Goal: Task Accomplishment & Management: Complete application form

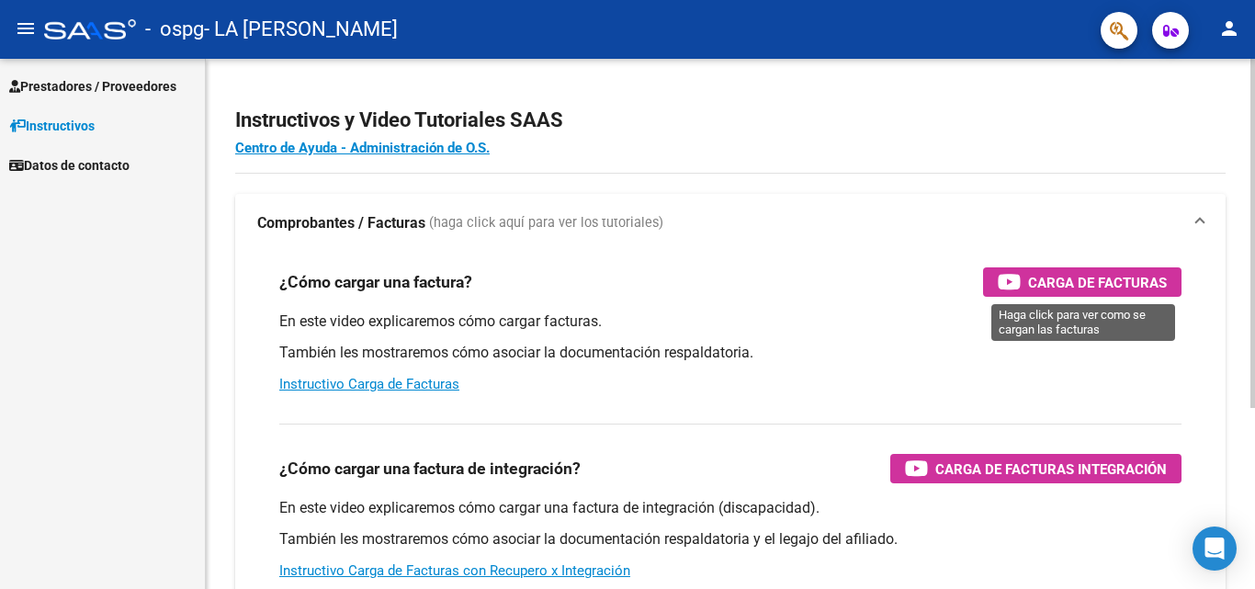
click at [1040, 277] on span "Carga de Facturas" at bounding box center [1097, 282] width 139 height 23
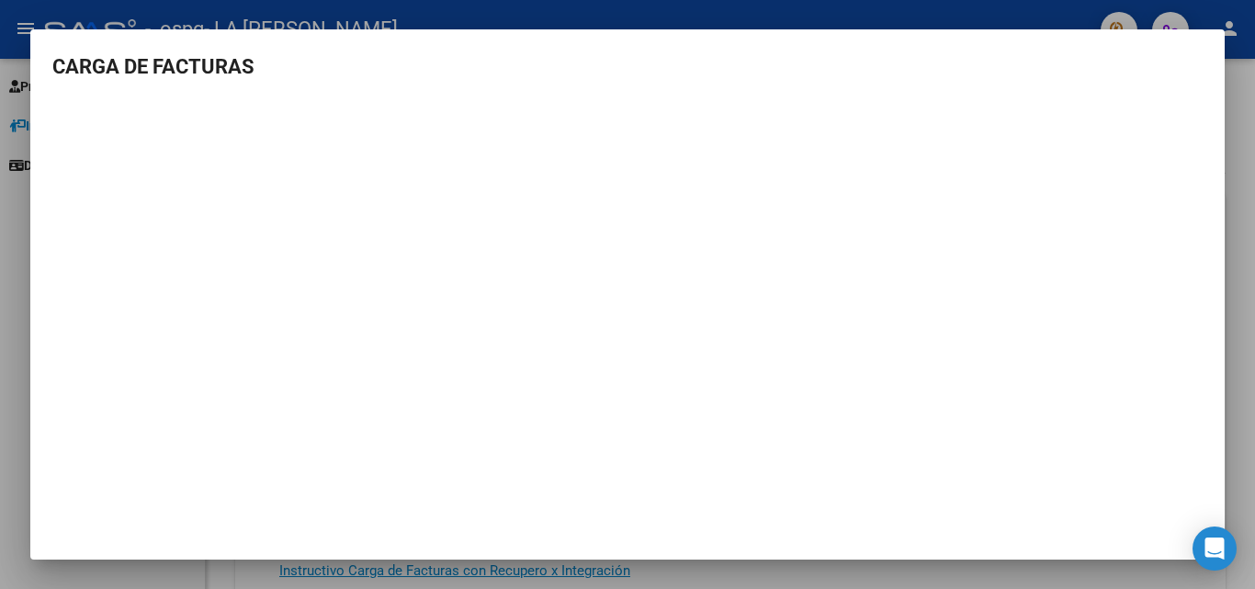
click at [1241, 140] on div at bounding box center [627, 294] width 1255 height 589
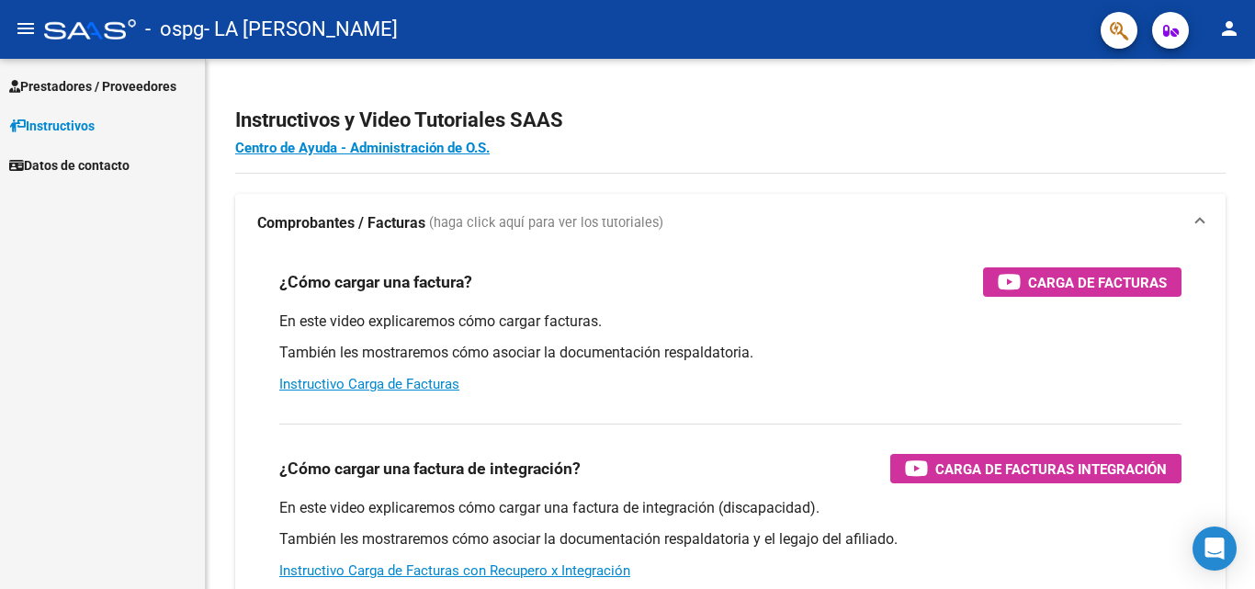
click at [88, 93] on span "Prestadores / Proveedores" at bounding box center [92, 86] width 167 height 20
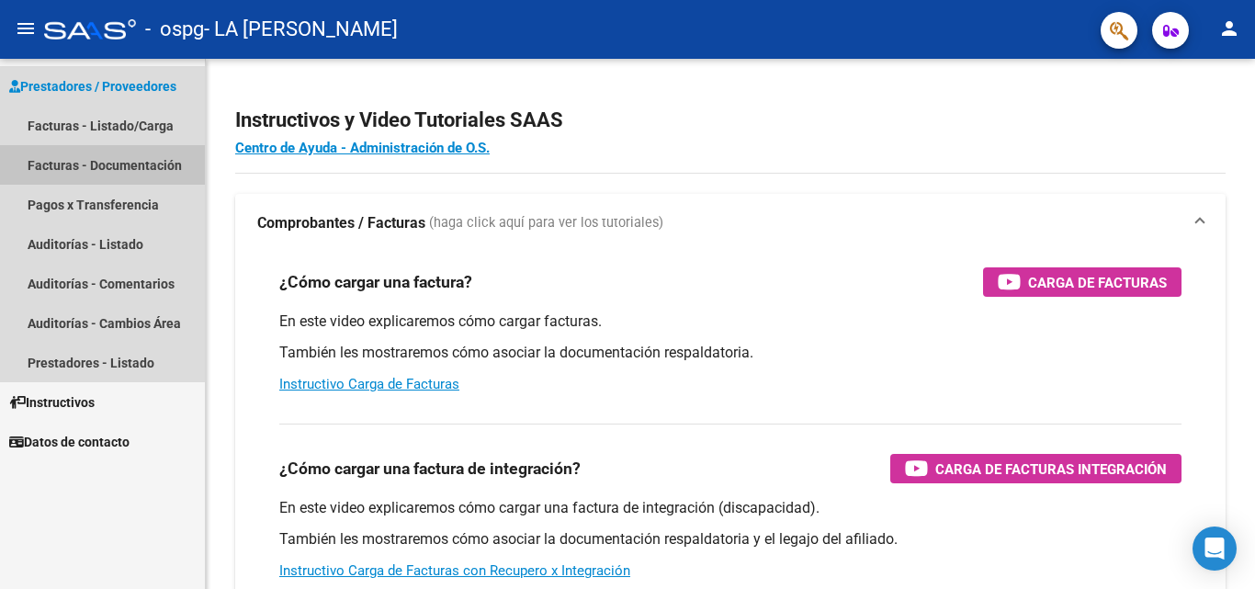
click at [84, 161] on link "Facturas - Documentación" at bounding box center [102, 165] width 205 height 40
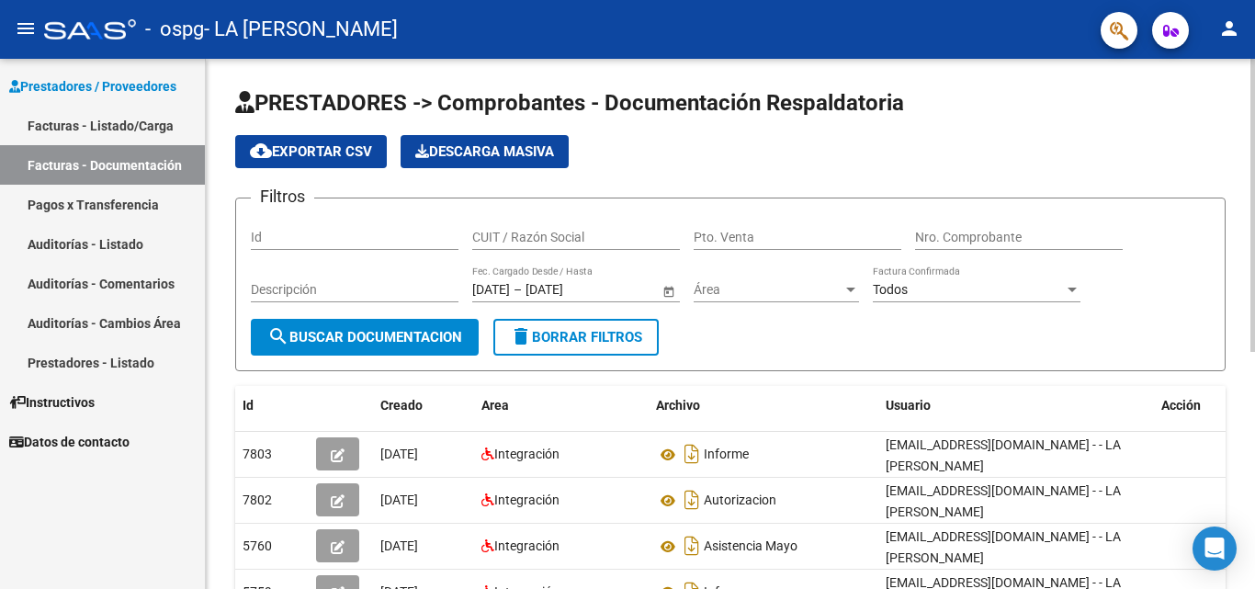
click at [349, 336] on span "search Buscar Documentacion" at bounding box center [364, 337] width 195 height 17
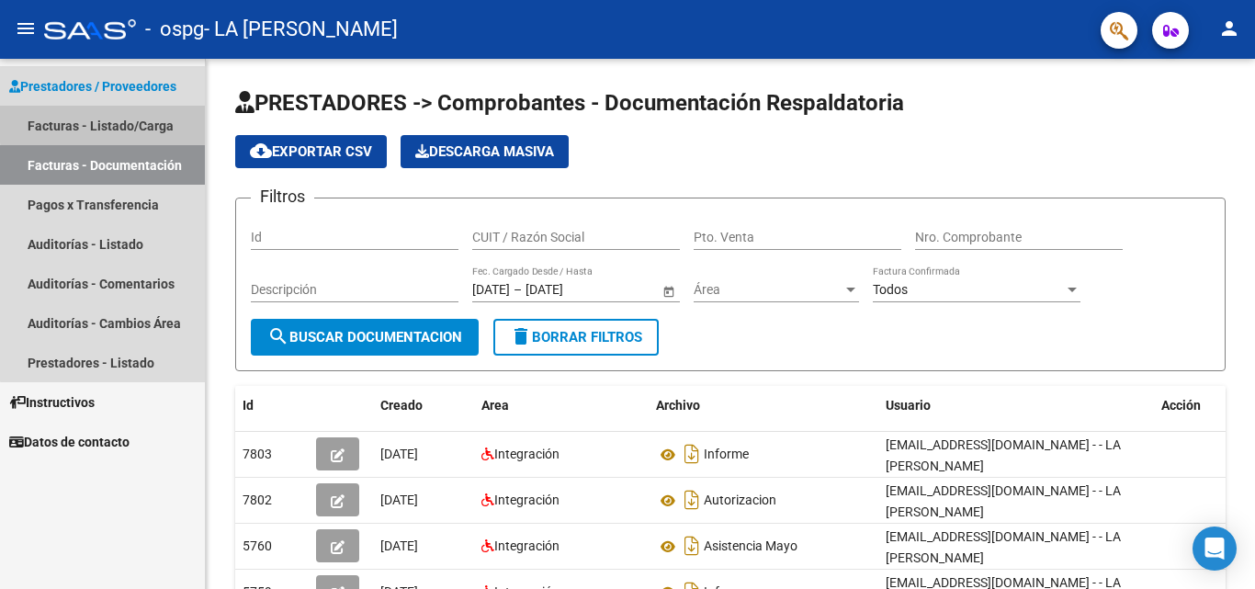
click at [105, 123] on link "Facturas - Listado/Carga" at bounding box center [102, 126] width 205 height 40
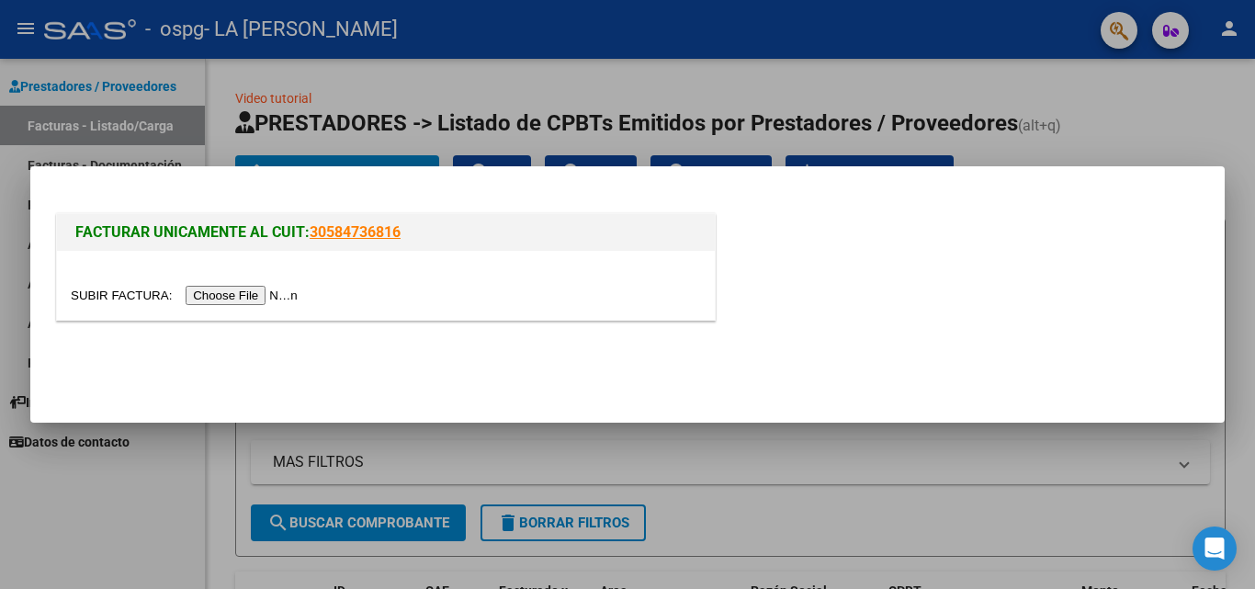
click at [272, 296] on input "file" at bounding box center [187, 295] width 232 height 19
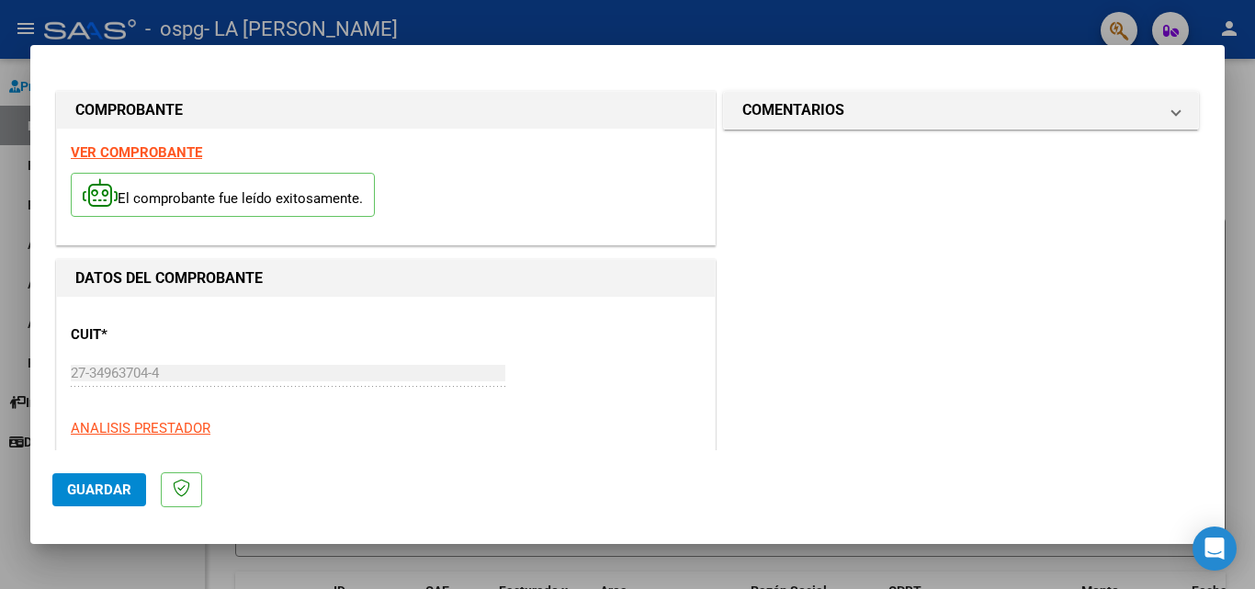
click at [96, 488] on span "Guardar" at bounding box center [99, 489] width 64 height 17
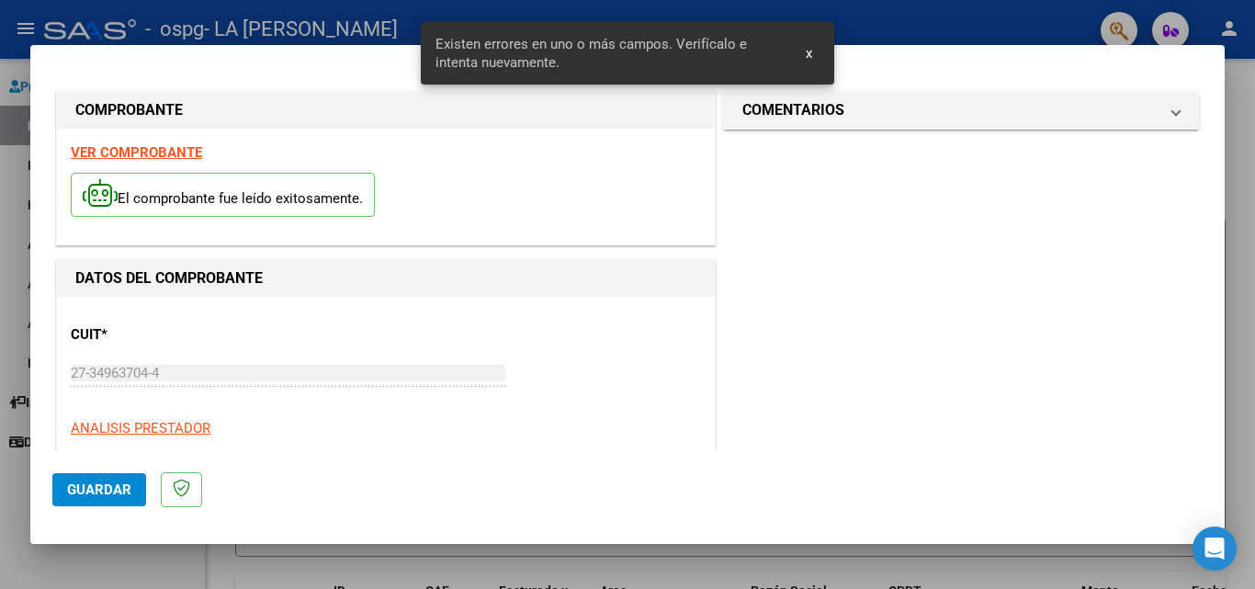
scroll to position [414, 0]
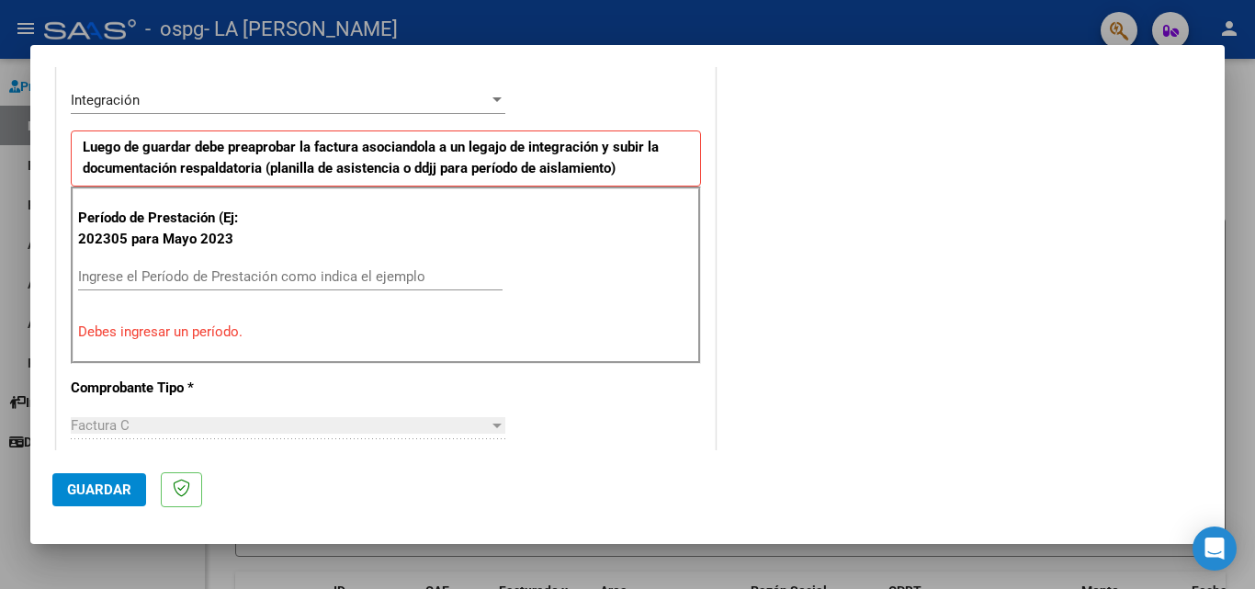
drag, startPoint x: 830, startPoint y: 249, endPoint x: 695, endPoint y: 223, distance: 136.6
click at [695, 223] on div "COMPROBANTE VER COMPROBANTE El comprobante fue leído exitosamente. DATOS DEL CO…" at bounding box center [627, 478] width 1150 height 1611
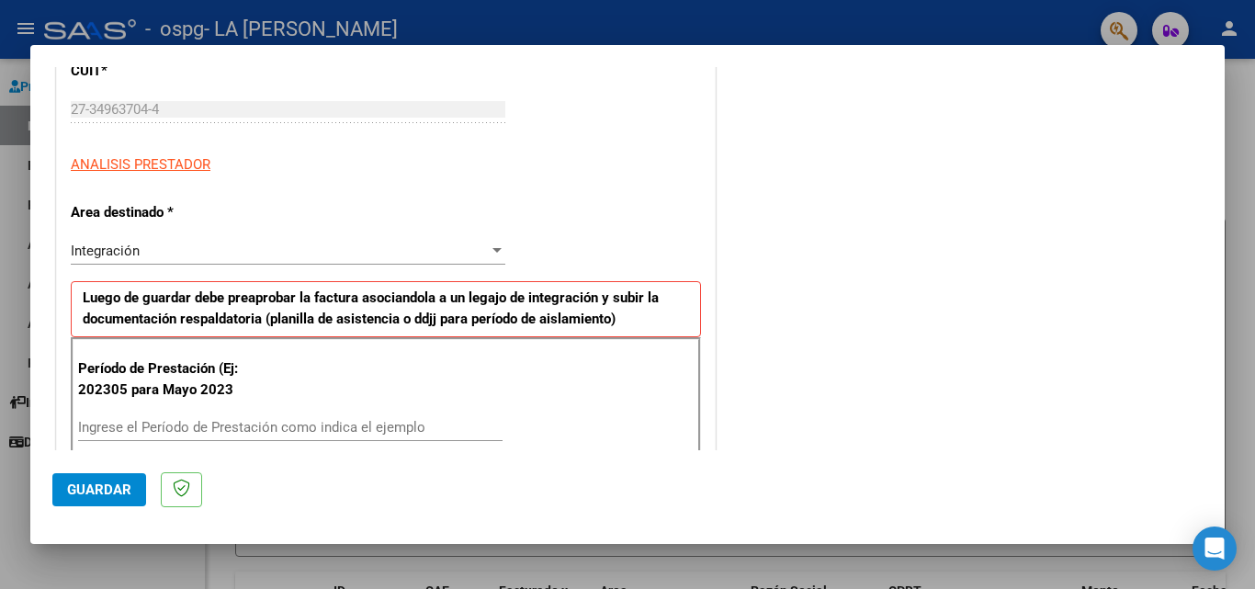
scroll to position [337, 0]
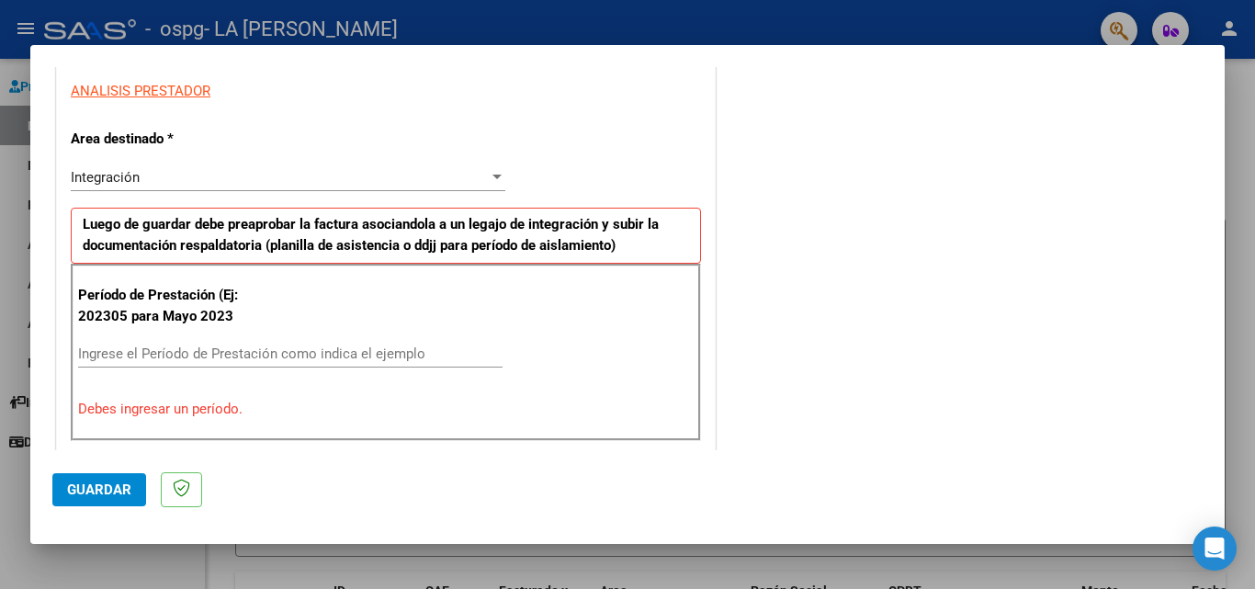
click at [368, 352] on input "Ingrese el Período de Prestación como indica el ejemplo" at bounding box center [290, 353] width 424 height 17
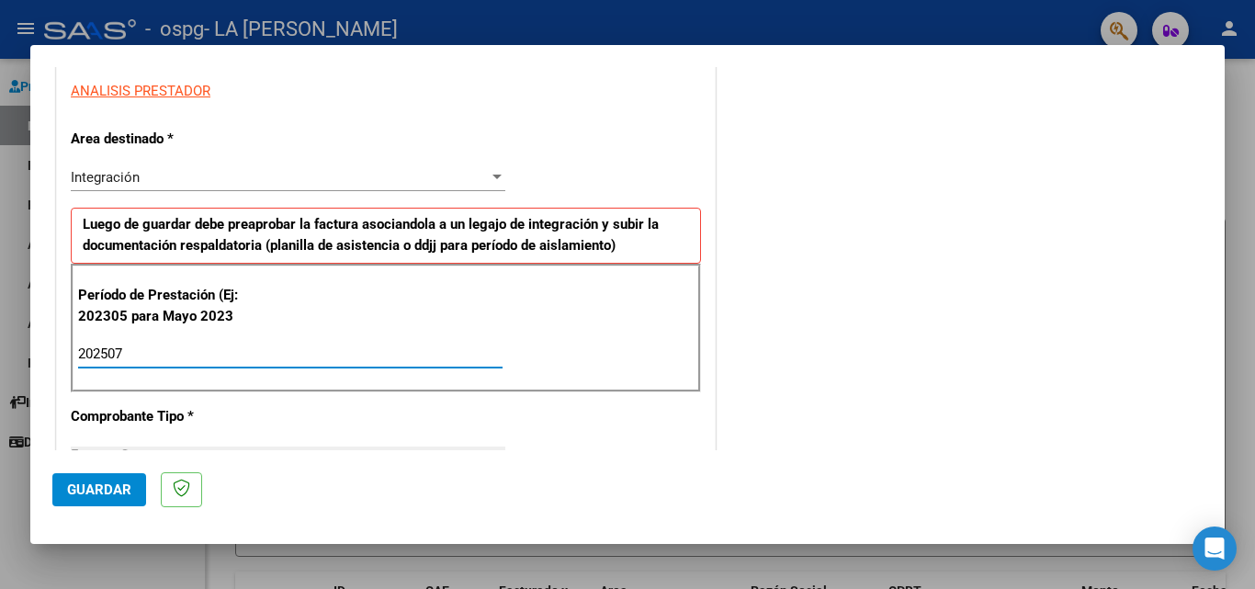
type input "202507"
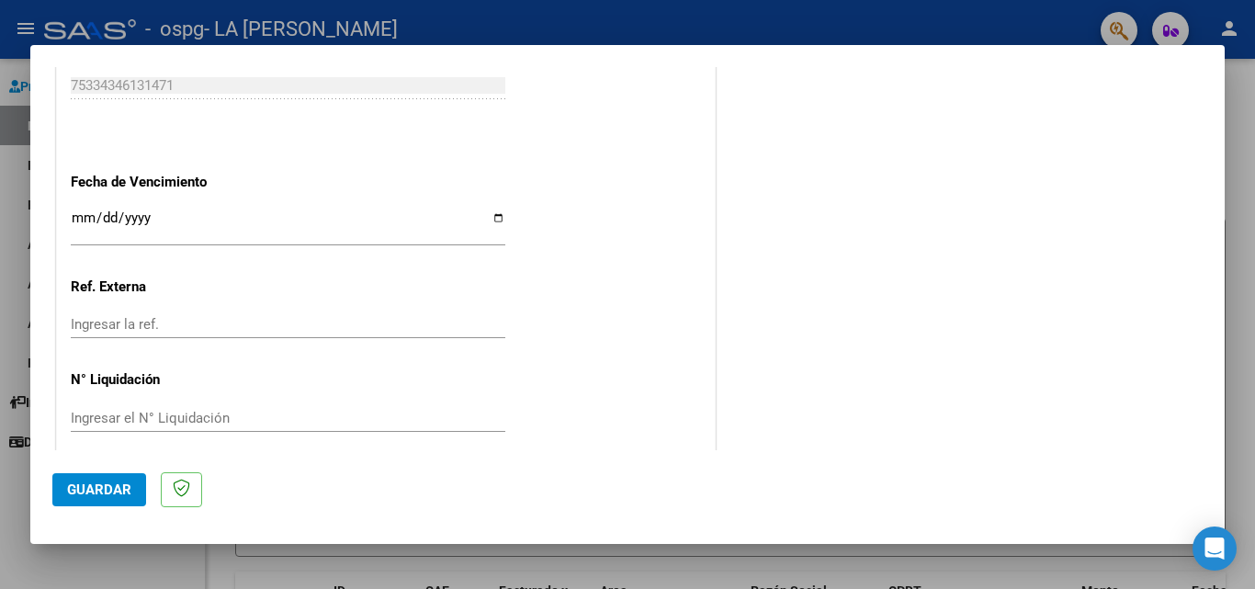
scroll to position [1199, 0]
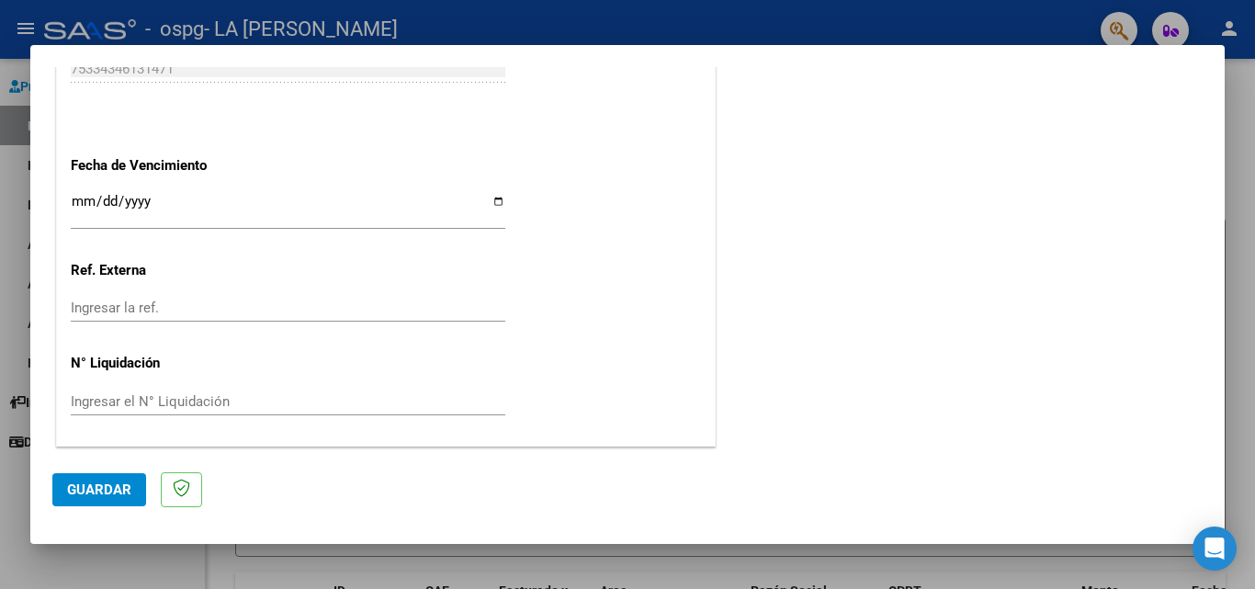
click at [95, 492] on span "Guardar" at bounding box center [99, 489] width 64 height 17
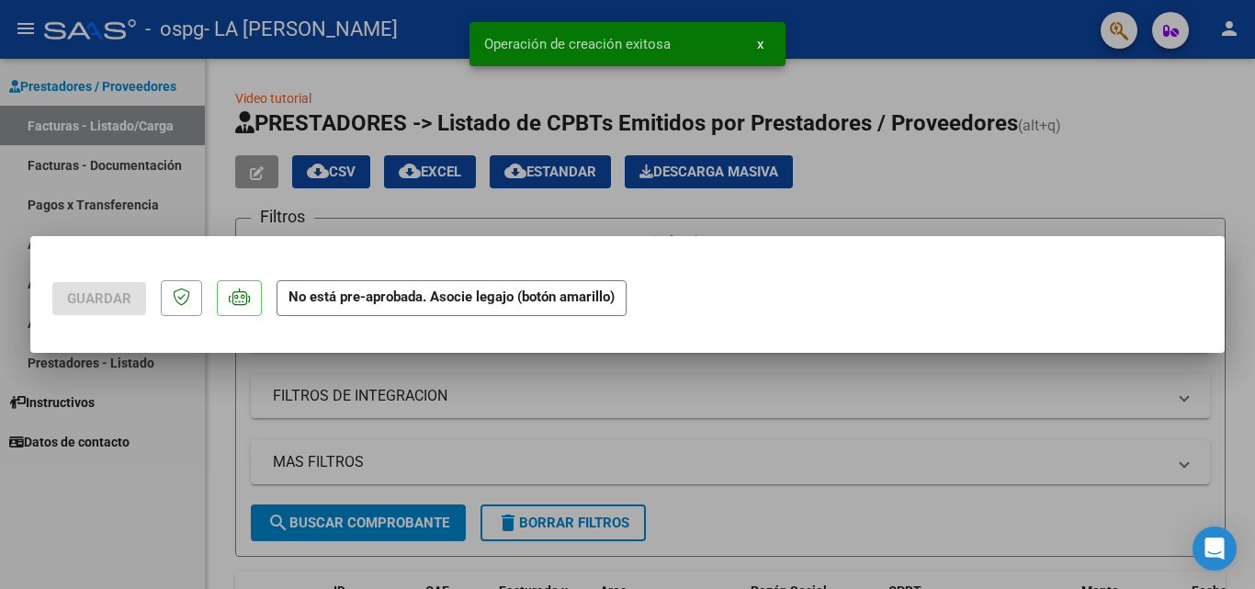
scroll to position [0, 0]
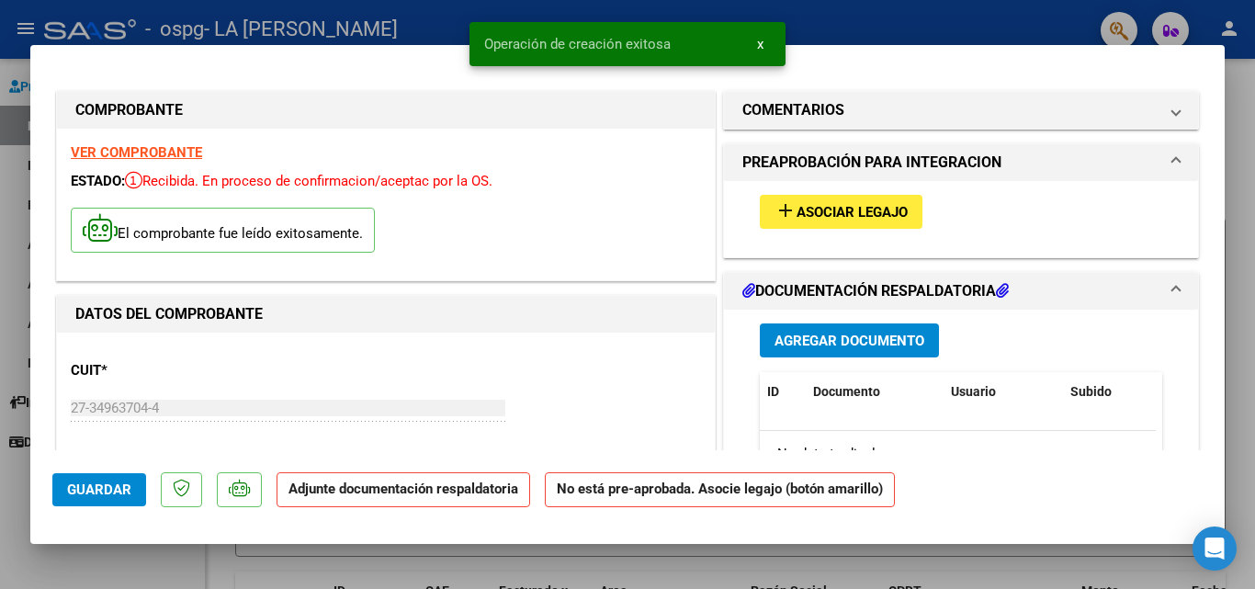
click at [820, 209] on span "Asociar Legajo" at bounding box center [852, 212] width 111 height 17
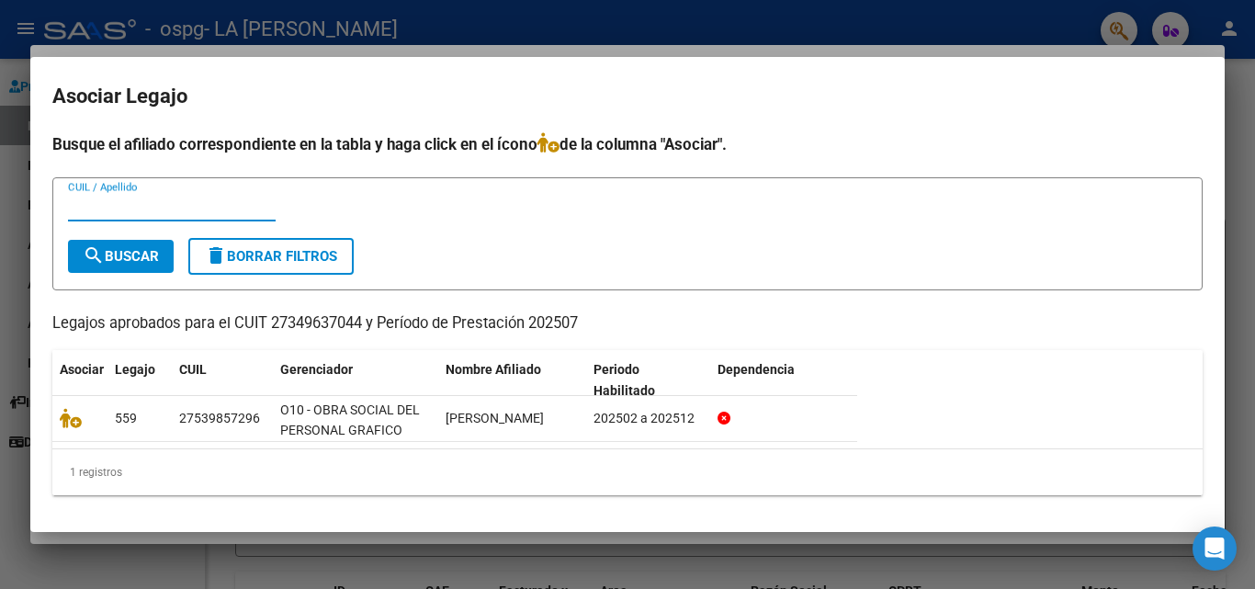
click at [138, 259] on span "search Buscar" at bounding box center [121, 256] width 76 height 17
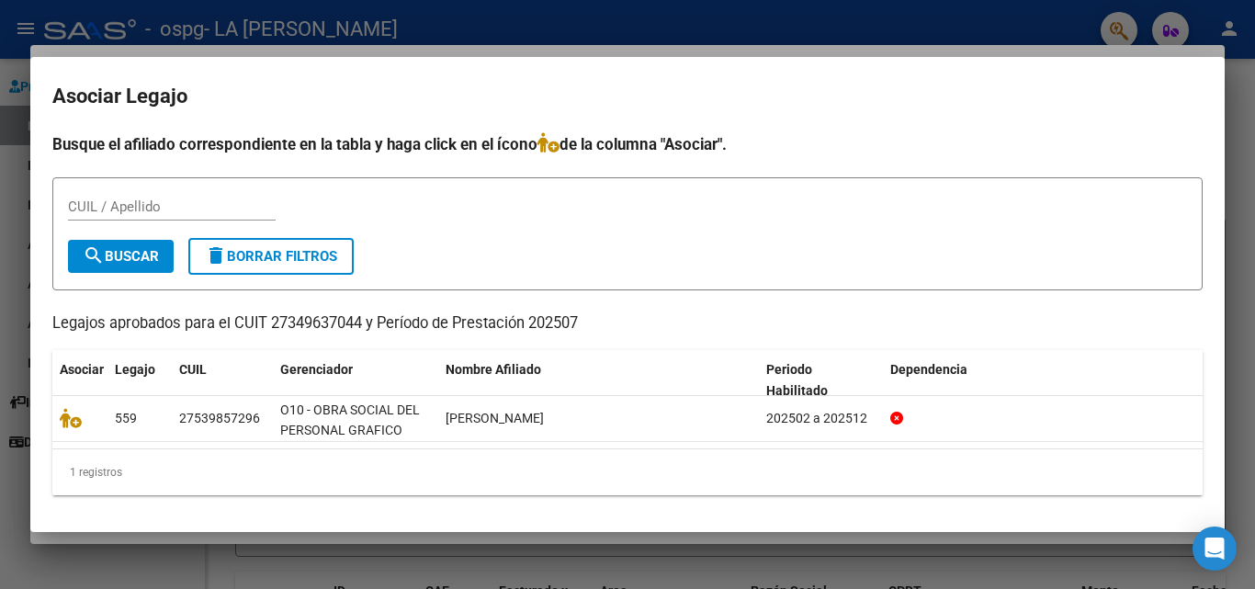
click at [1210, 462] on mat-dialog-content "Busque el afiliado correspondiente en la tabla y haga click en el ícono de la c…" at bounding box center [627, 320] width 1194 height 377
click at [1196, 469] on div "1 registros" at bounding box center [627, 472] width 1150 height 46
click at [1242, 249] on div at bounding box center [627, 294] width 1255 height 589
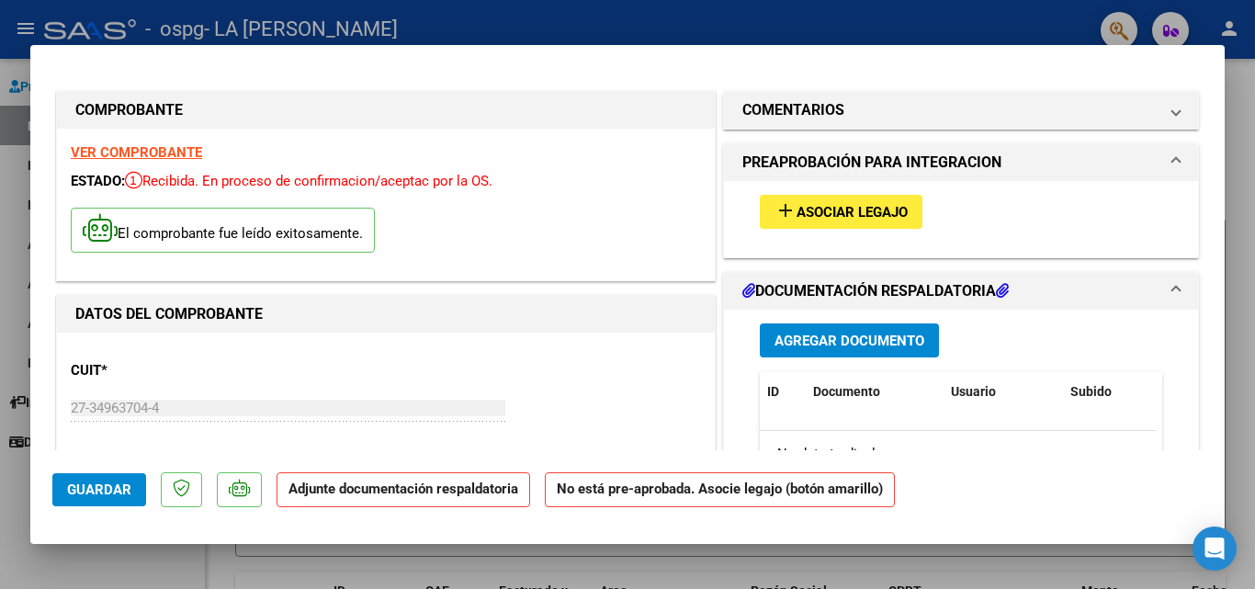
click at [810, 341] on span "Agregar Documento" at bounding box center [849, 341] width 150 height 17
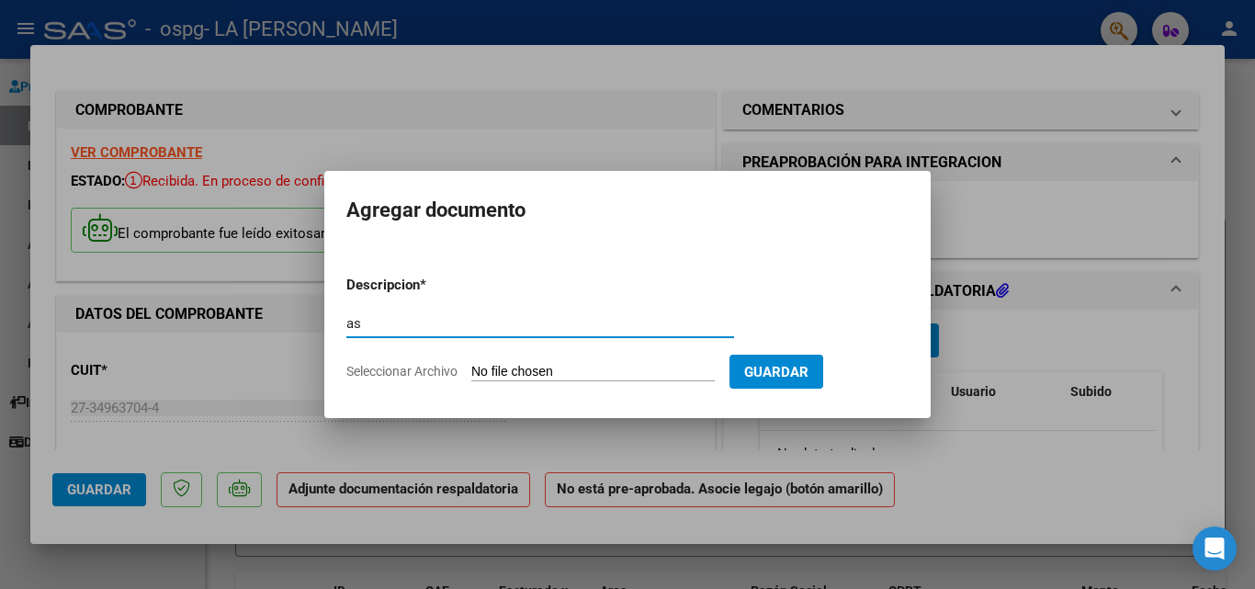
type input "a"
type input "Autorizacion"
click at [498, 367] on input "Seleccionar Archivo" at bounding box center [592, 372] width 243 height 17
type input "C:\fakepath\autorizacion 2025 jaz.odt"
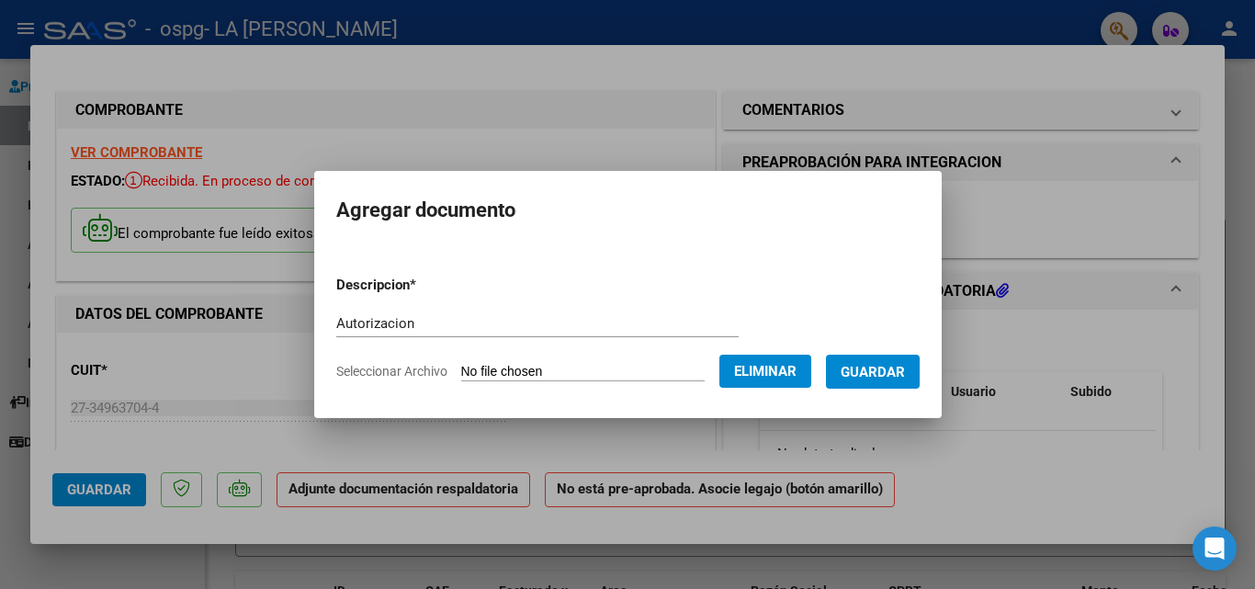
click at [881, 372] on span "Guardar" at bounding box center [873, 372] width 64 height 17
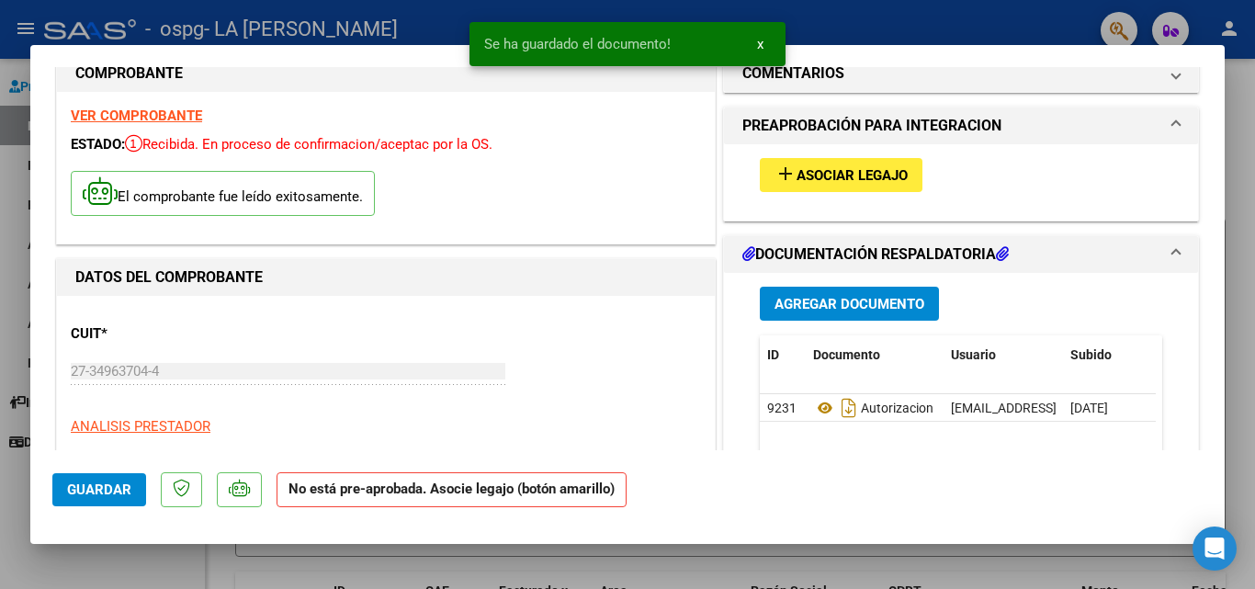
scroll to position [147, 0]
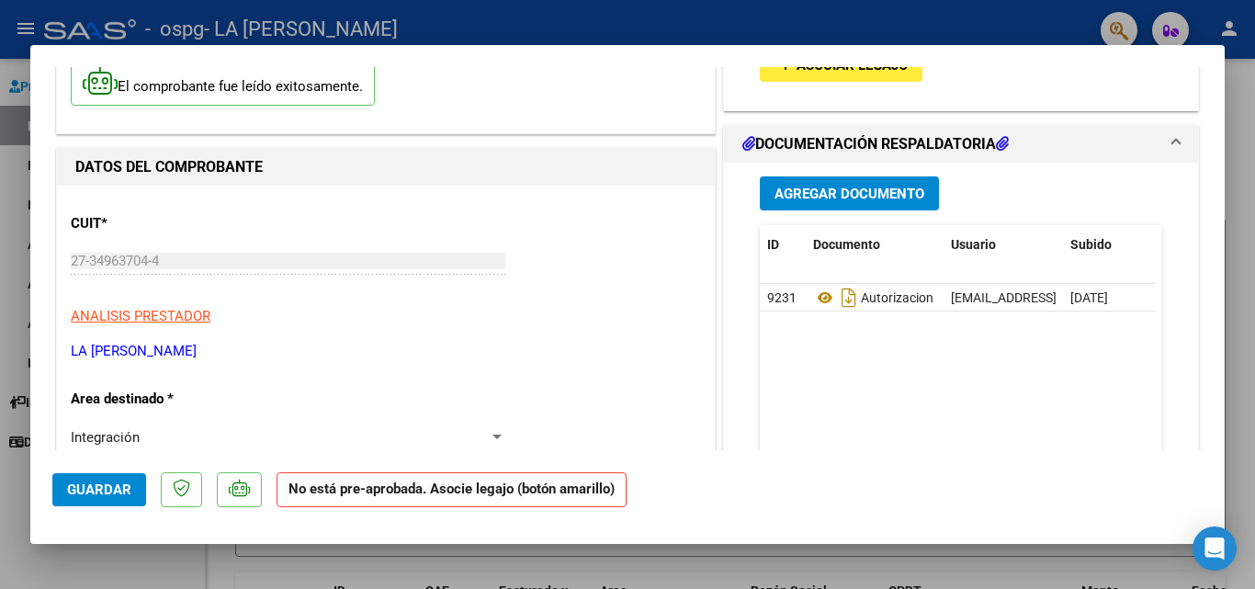
click at [786, 191] on span "Agregar Documento" at bounding box center [849, 194] width 150 height 17
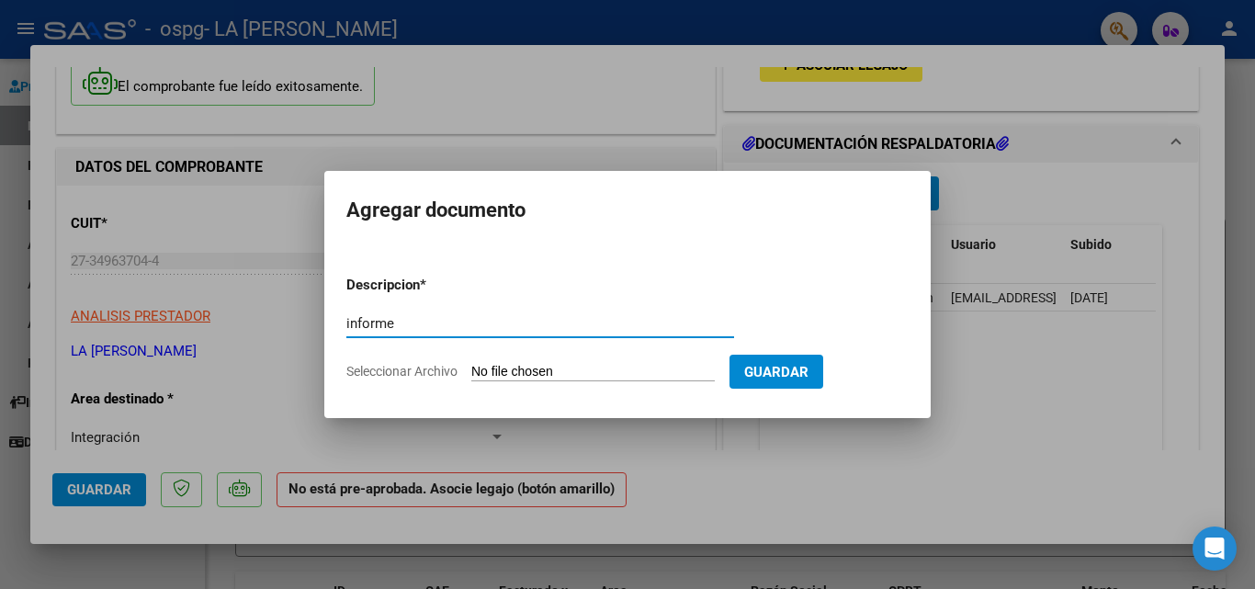
type input "informe"
click at [801, 364] on span "Guardar" at bounding box center [776, 372] width 64 height 17
click at [516, 366] on input "Seleccionar Archivo" at bounding box center [592, 372] width 243 height 17
type input "C:\fakepath\INFORME [PERSON_NAME].pdf"
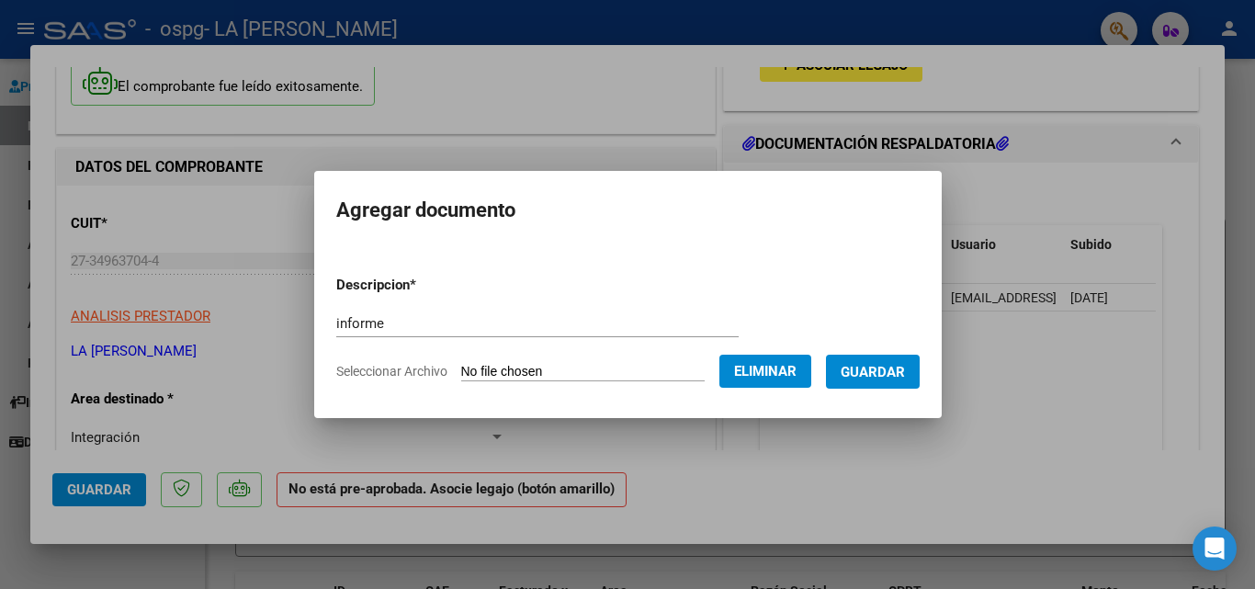
click at [893, 371] on span "Guardar" at bounding box center [873, 372] width 64 height 17
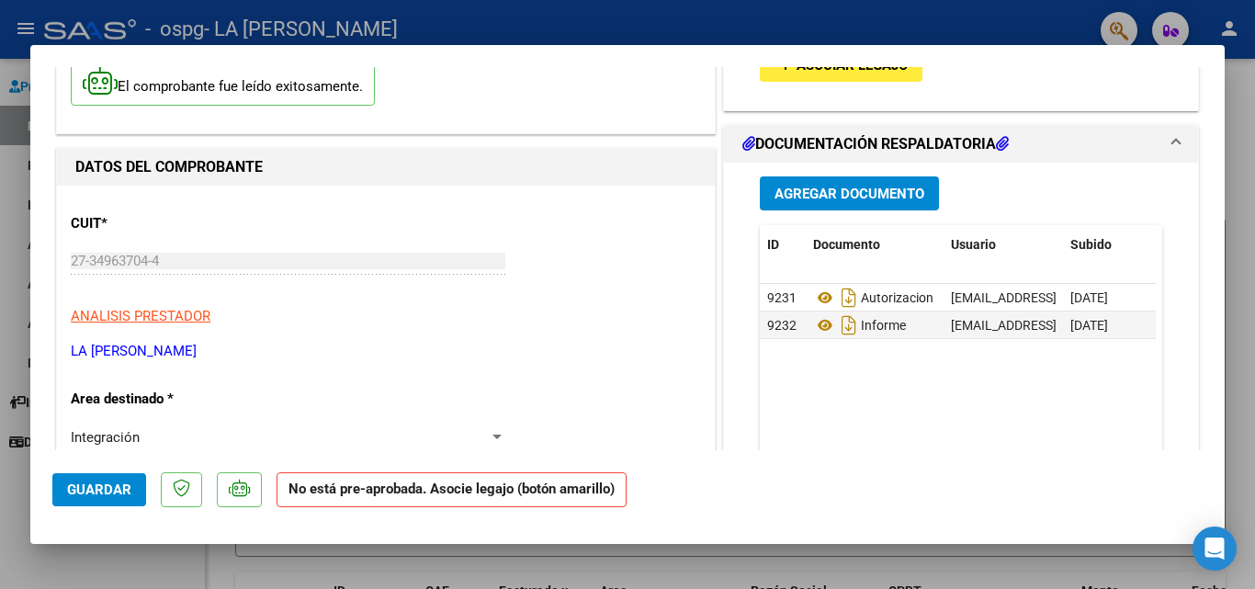
scroll to position [0, 0]
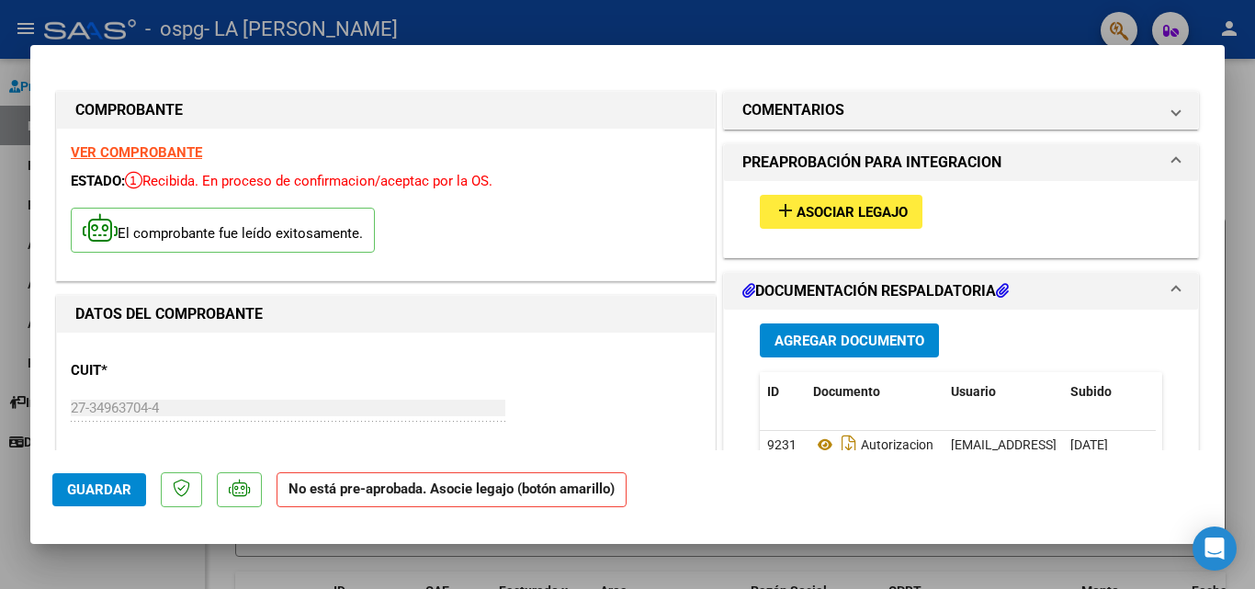
click at [860, 209] on span "Asociar Legajo" at bounding box center [852, 212] width 111 height 17
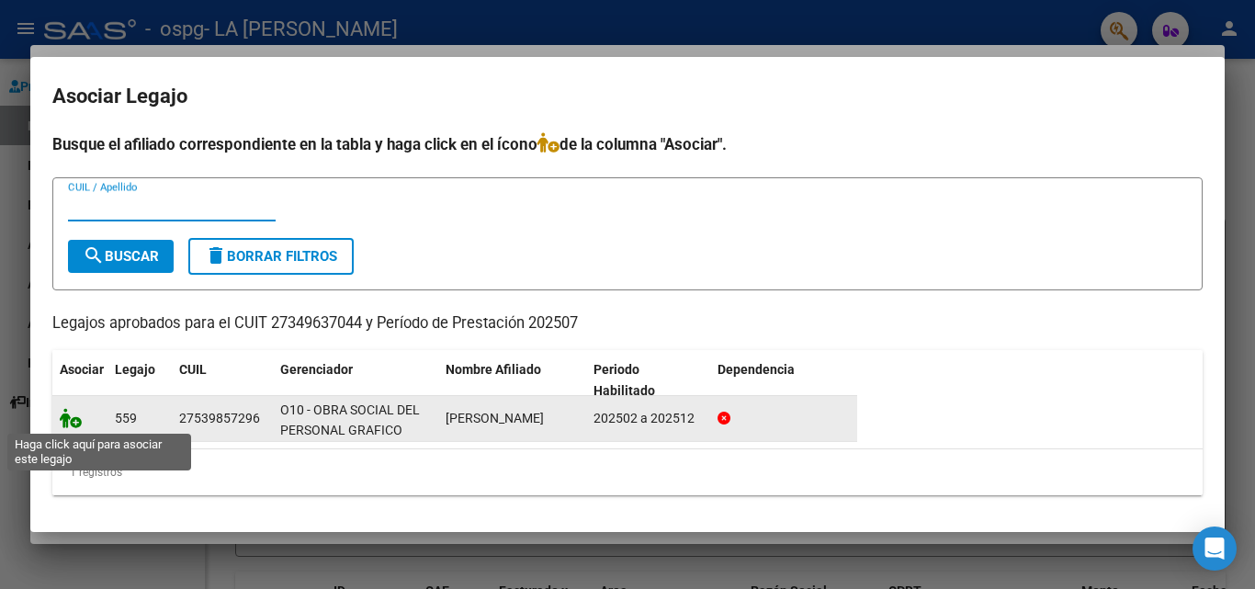
click at [72, 419] on icon at bounding box center [71, 418] width 22 height 20
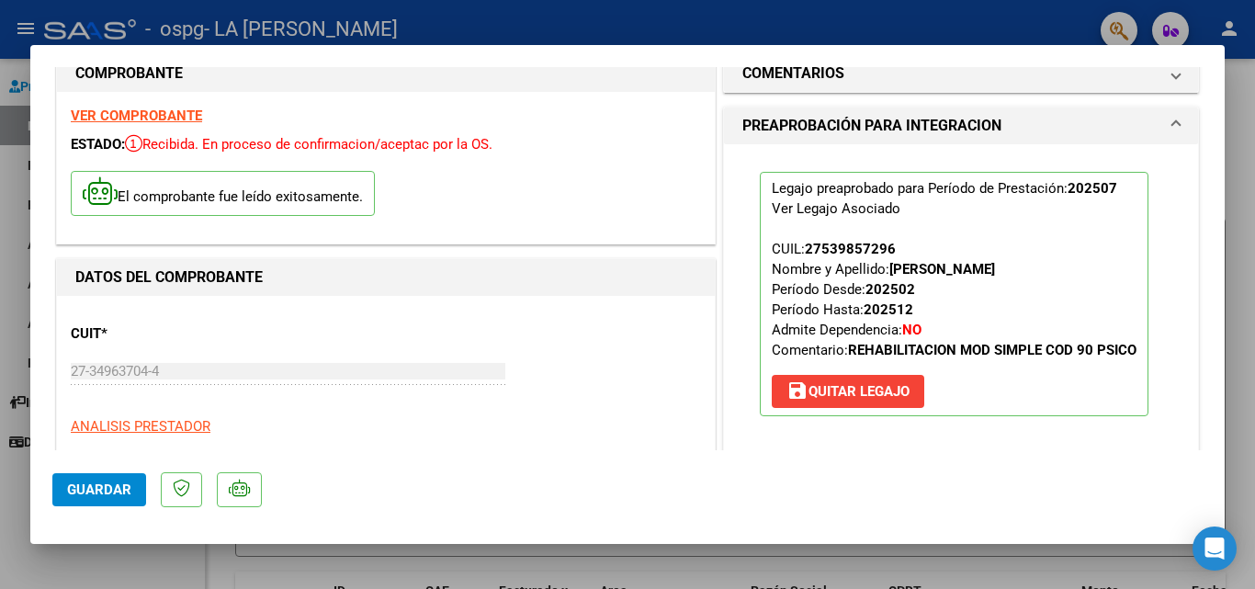
scroll to position [1261, 0]
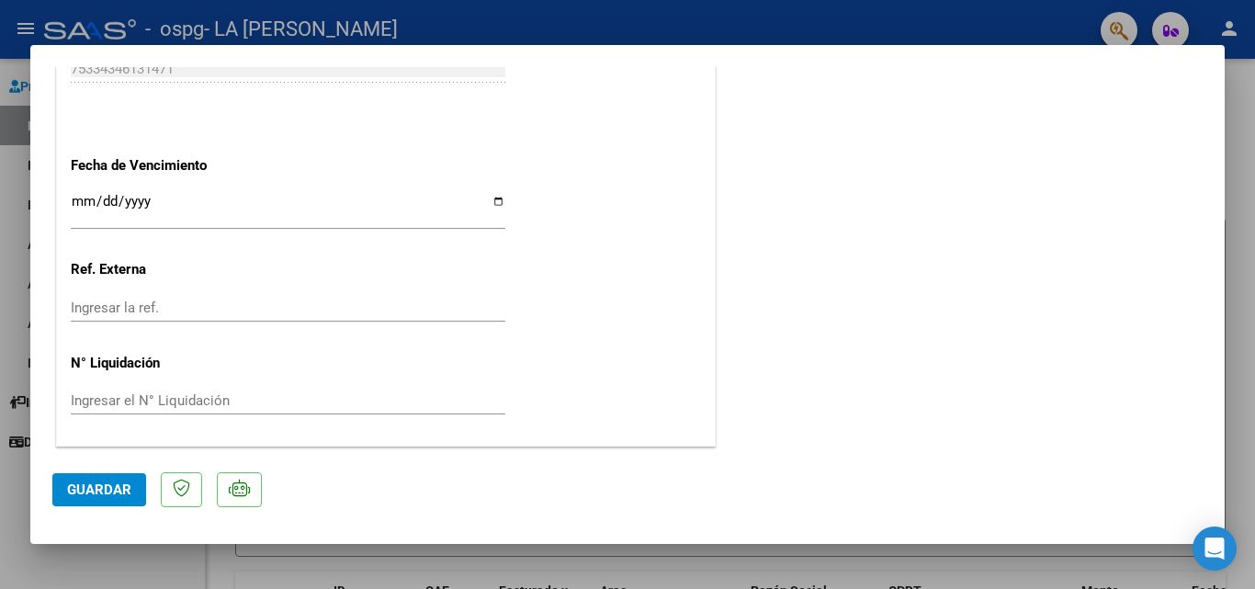
click at [83, 490] on span "Guardar" at bounding box center [99, 489] width 64 height 17
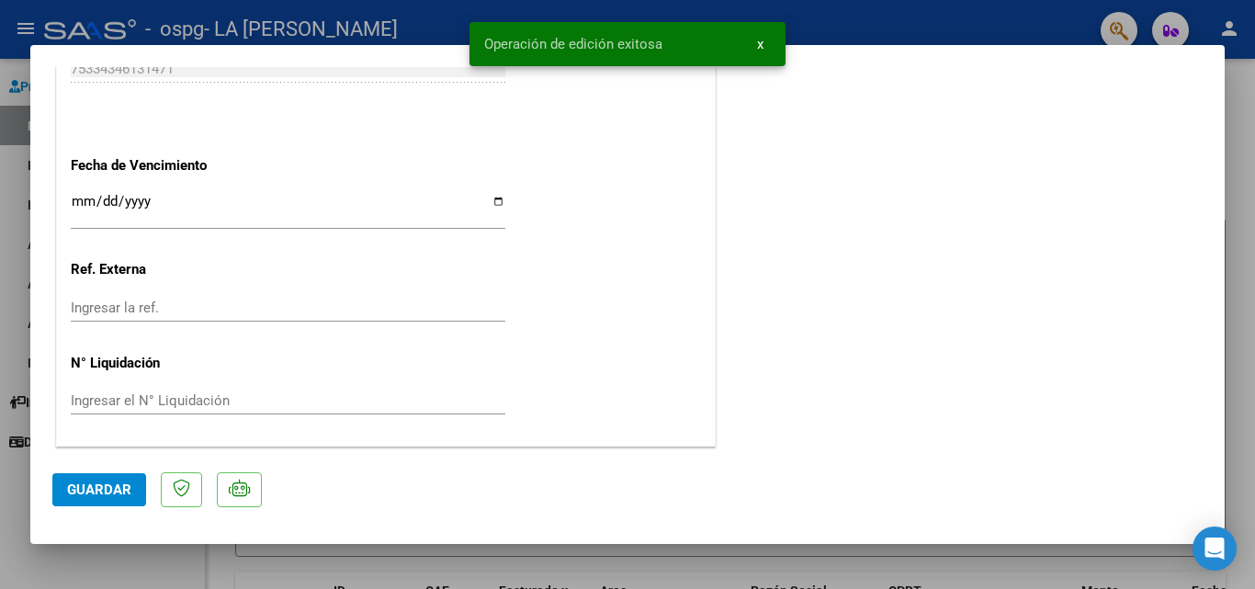
click at [1239, 122] on div at bounding box center [627, 294] width 1255 height 589
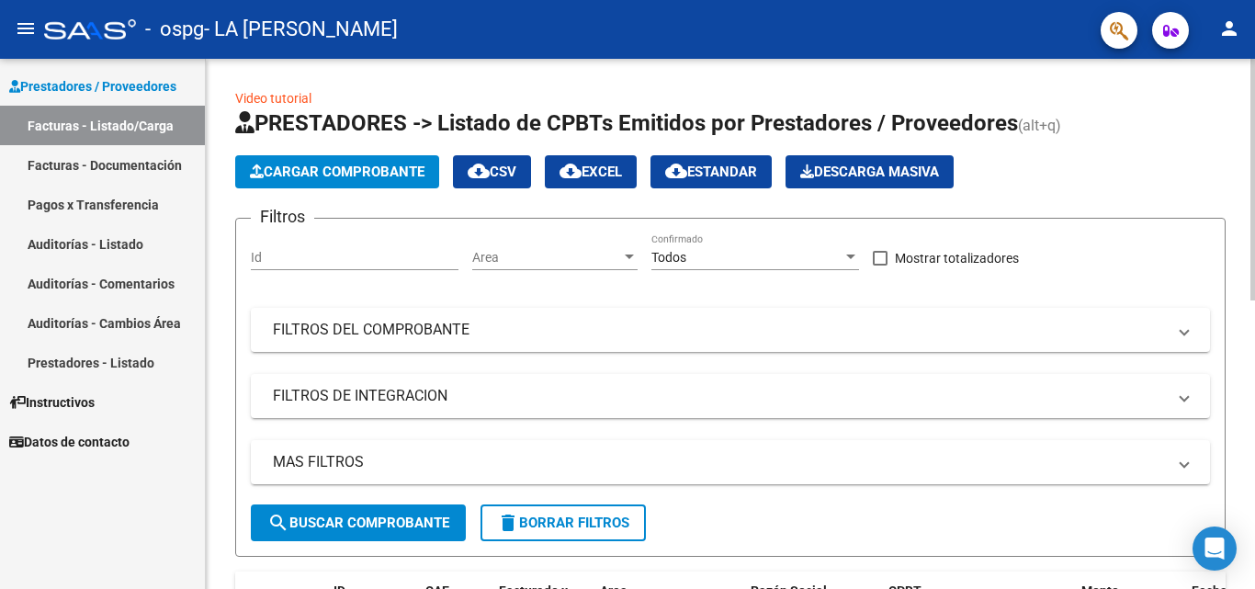
click at [1250, 583] on div at bounding box center [1252, 324] width 5 height 530
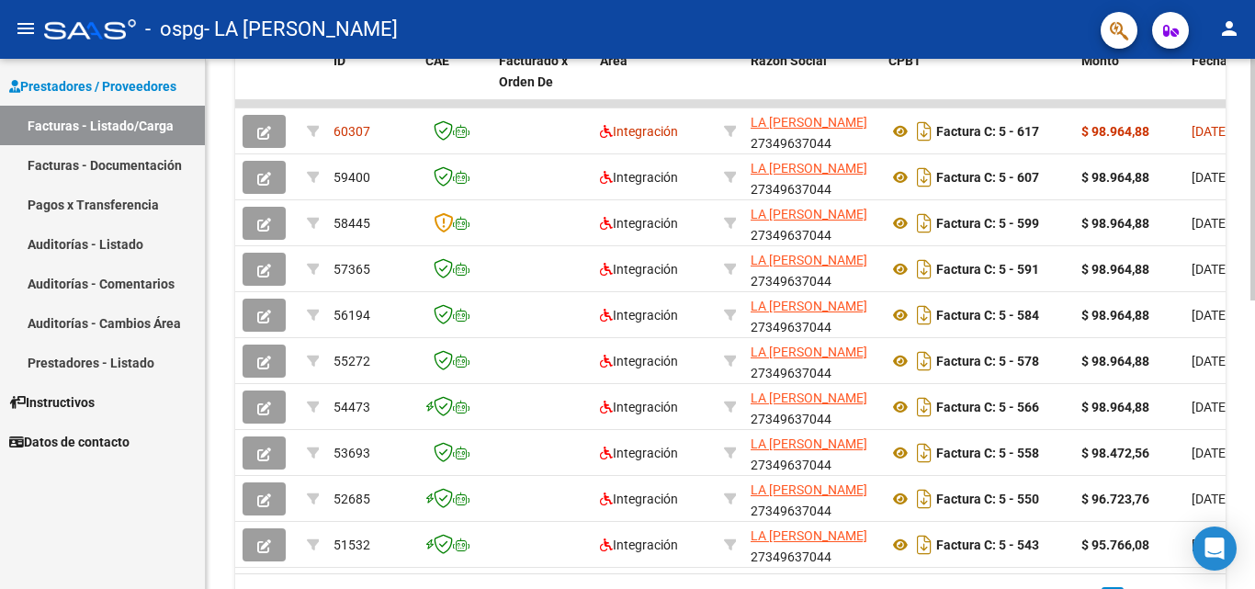
click at [1246, 94] on div "Video tutorial PRESTADORES -> Listado de CPBTs Emitidos por Prestadores / Prove…" at bounding box center [730, 104] width 1049 height 1150
click at [1208, 543] on icon "Open Intercom Messenger" at bounding box center [1214, 549] width 21 height 24
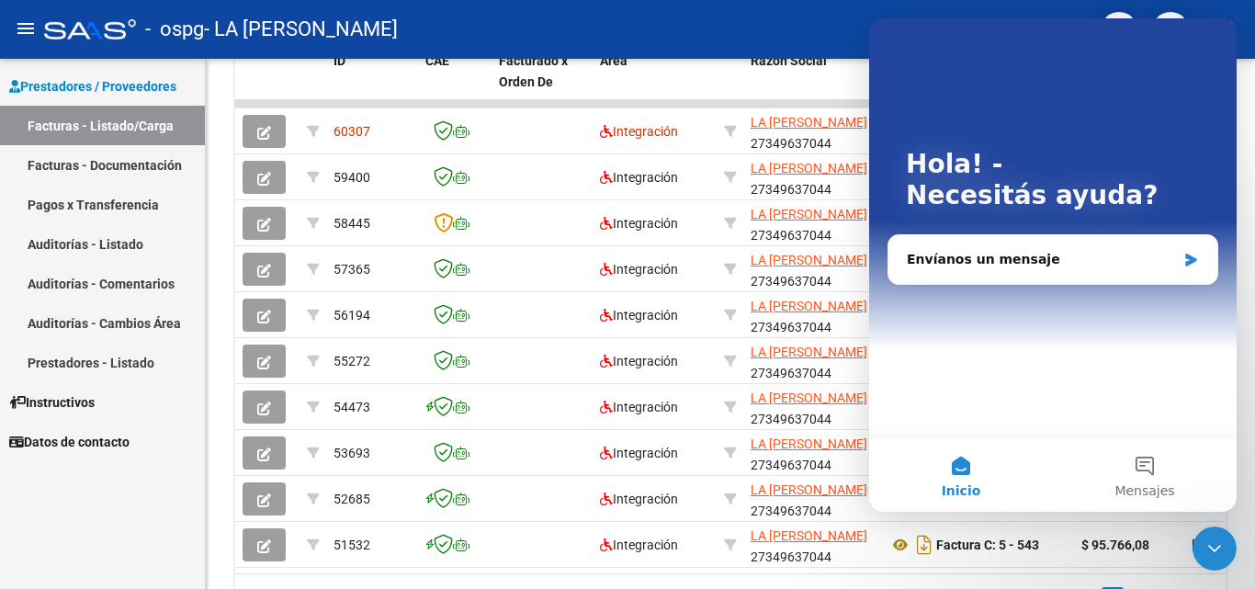
scroll to position [0, 0]
click at [993, 261] on div "Envíanos un mensaje" at bounding box center [1041, 259] width 269 height 19
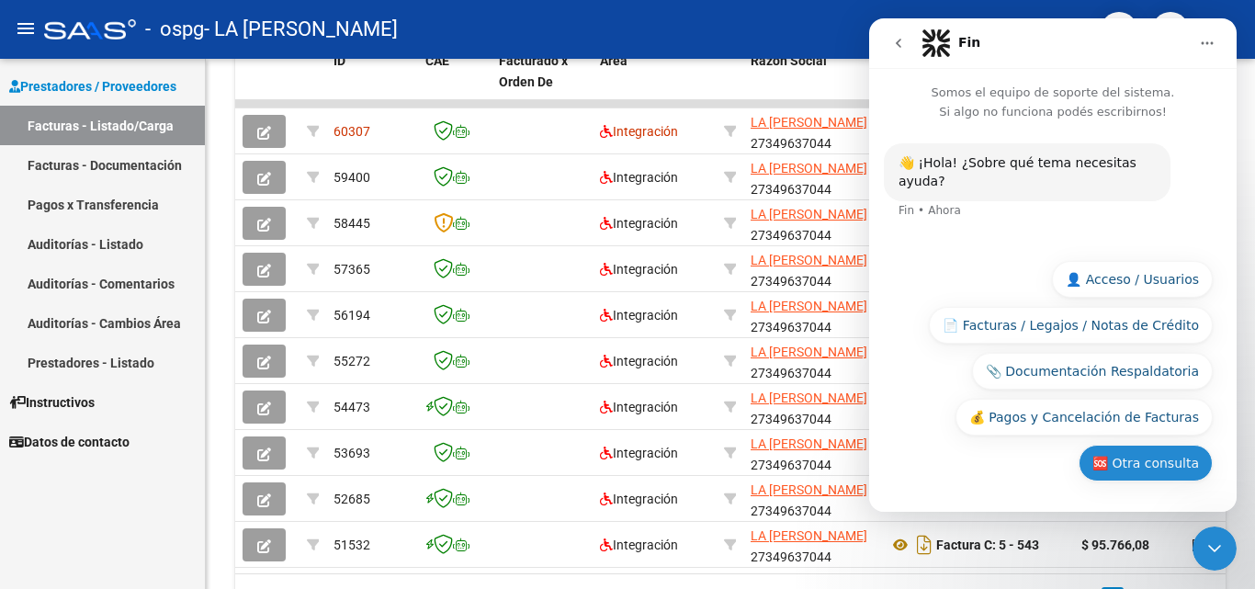
click at [1138, 467] on button "🆘 Otra consulta" at bounding box center [1146, 463] width 134 height 37
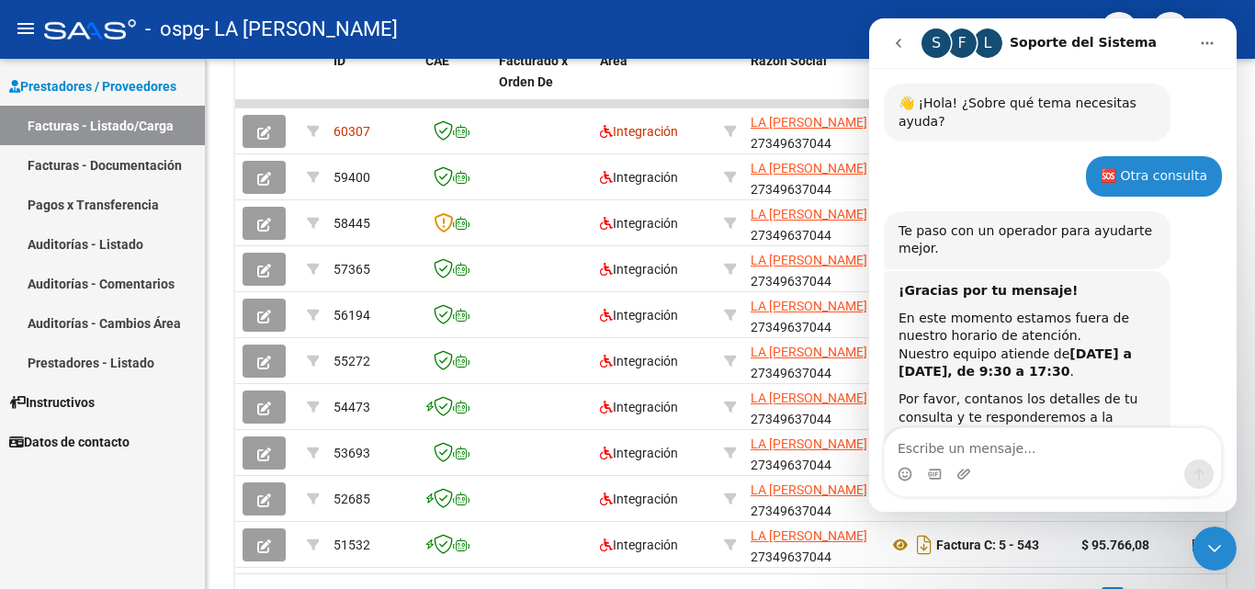
scroll to position [107, 0]
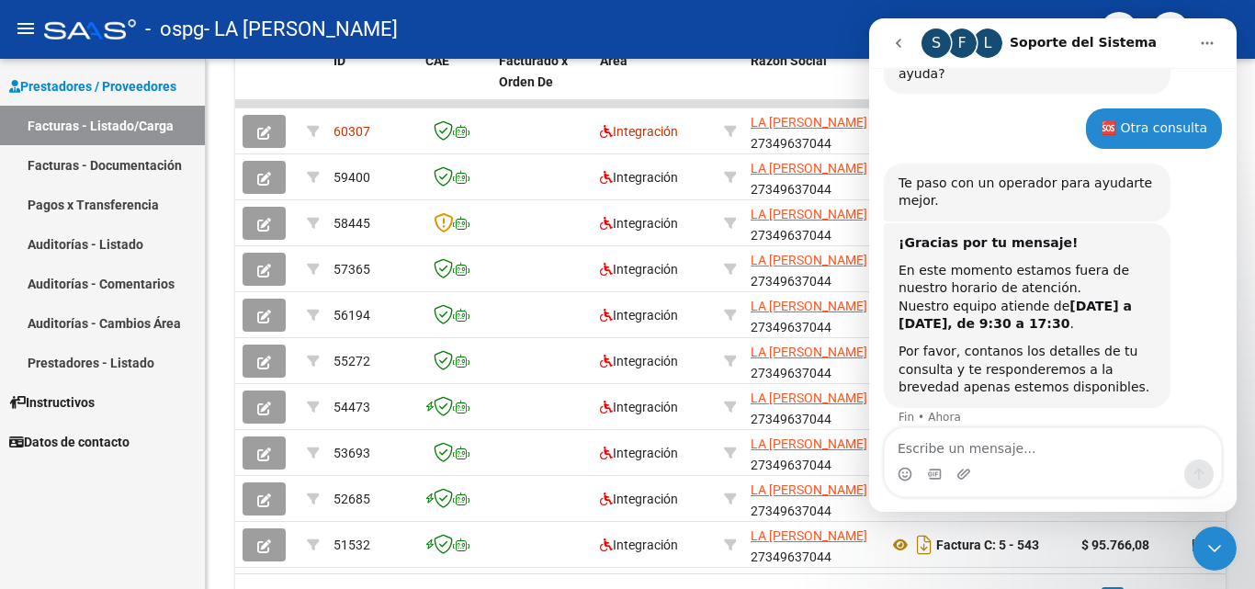
click at [1046, 460] on div "Intercom Messenger" at bounding box center [1053, 473] width 336 height 29
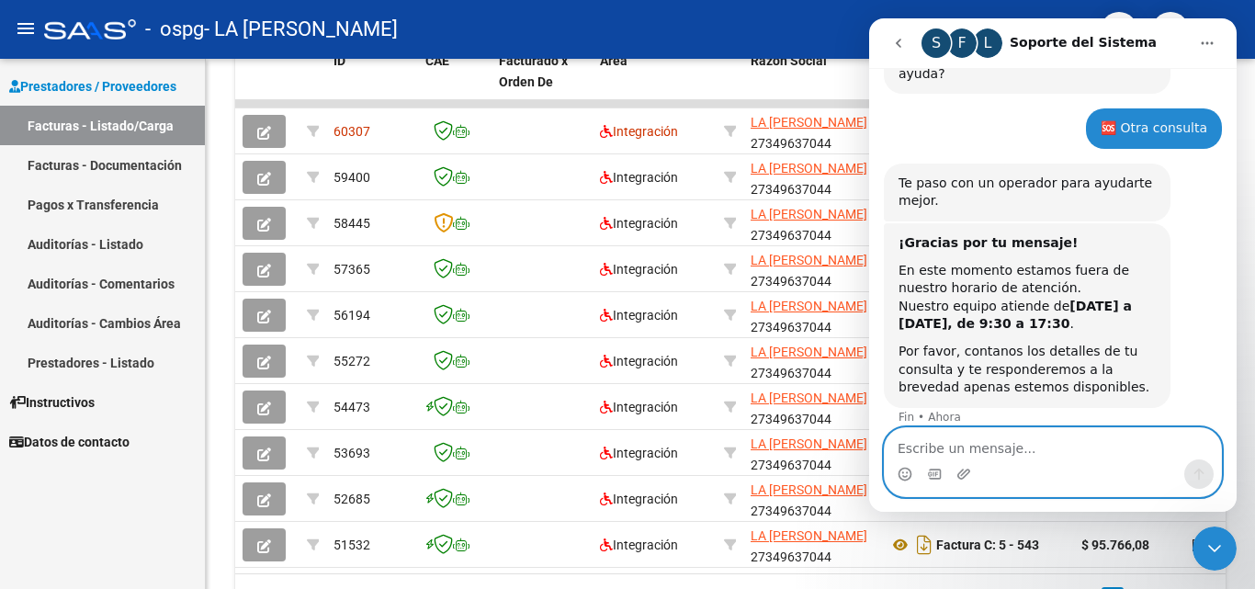
click at [1025, 452] on textarea "Escribe un mensaje..." at bounding box center [1053, 443] width 336 height 31
type textarea "Hola"
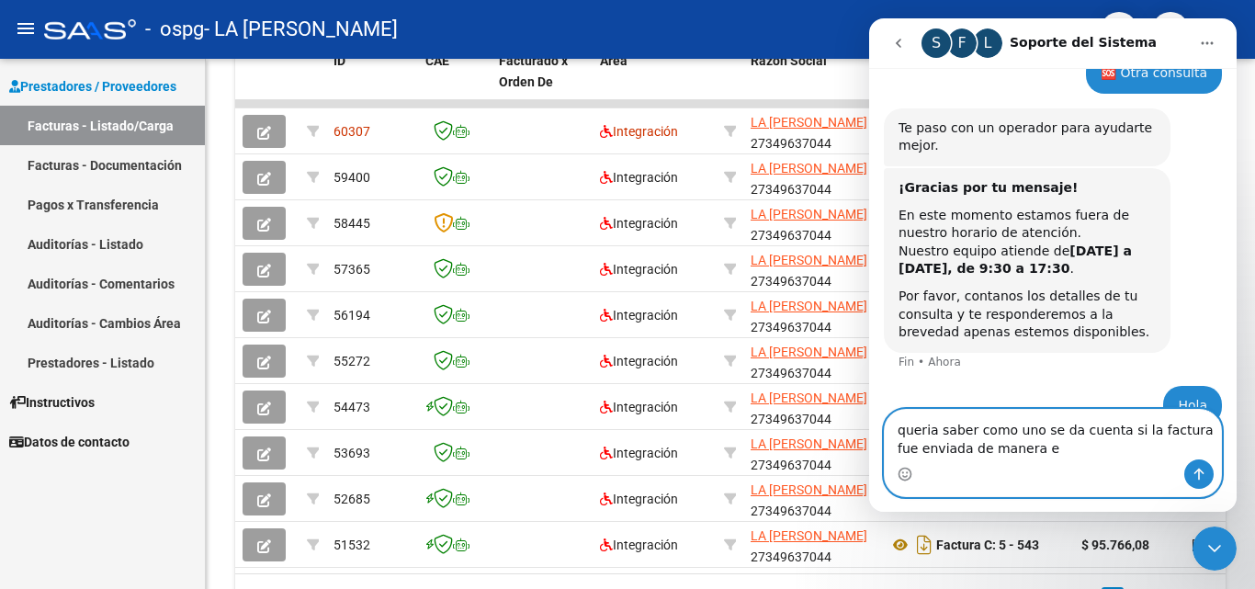
scroll to position [181, 0]
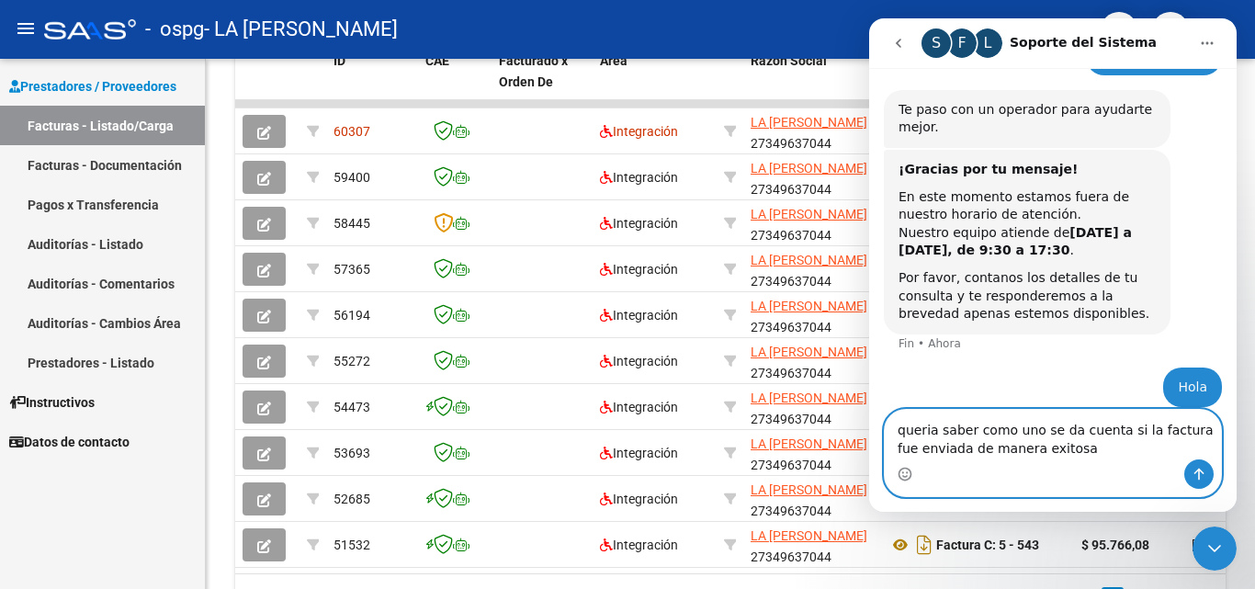
click at [911, 432] on textarea "queria saber como uno se da cuenta si la factura fue enviada de manera exitosa" at bounding box center [1053, 435] width 336 height 50
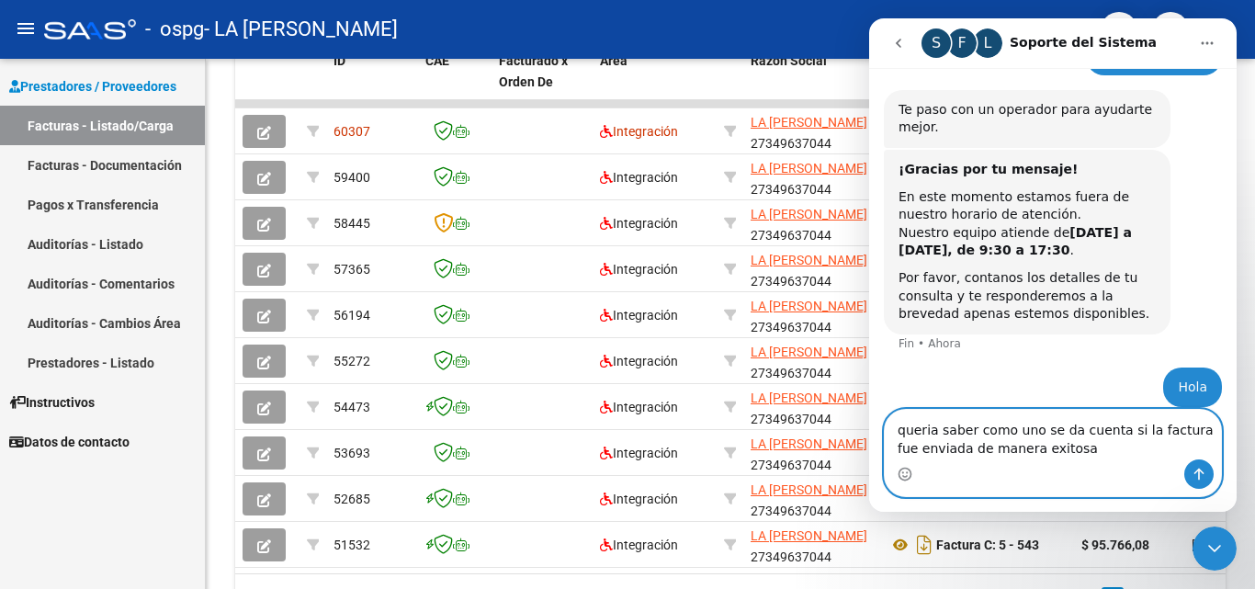
click at [911, 432] on textarea "queria saber como uno se da cuenta si la factura fue enviada de manera exitosa" at bounding box center [1053, 435] width 336 height 50
type textarea "quería saber como uno se da cuenta si la factura fue enviada de manera exitosa"
click at [1194, 475] on icon "Enviar un mensaje…" at bounding box center [1199, 474] width 15 height 15
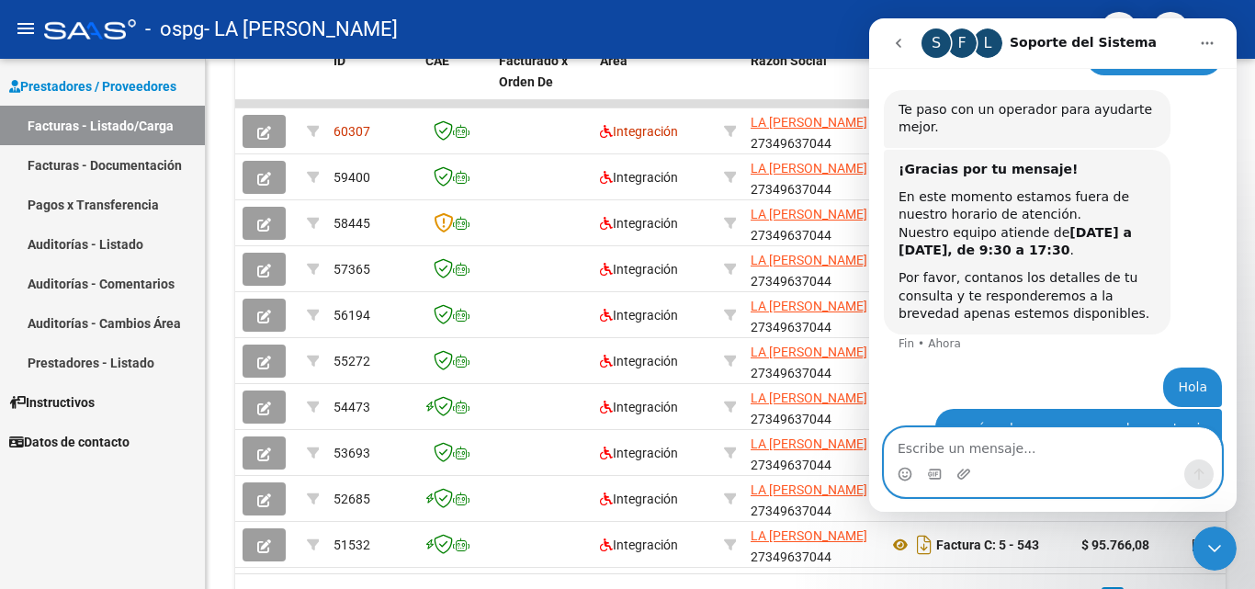
scroll to position [222, 0]
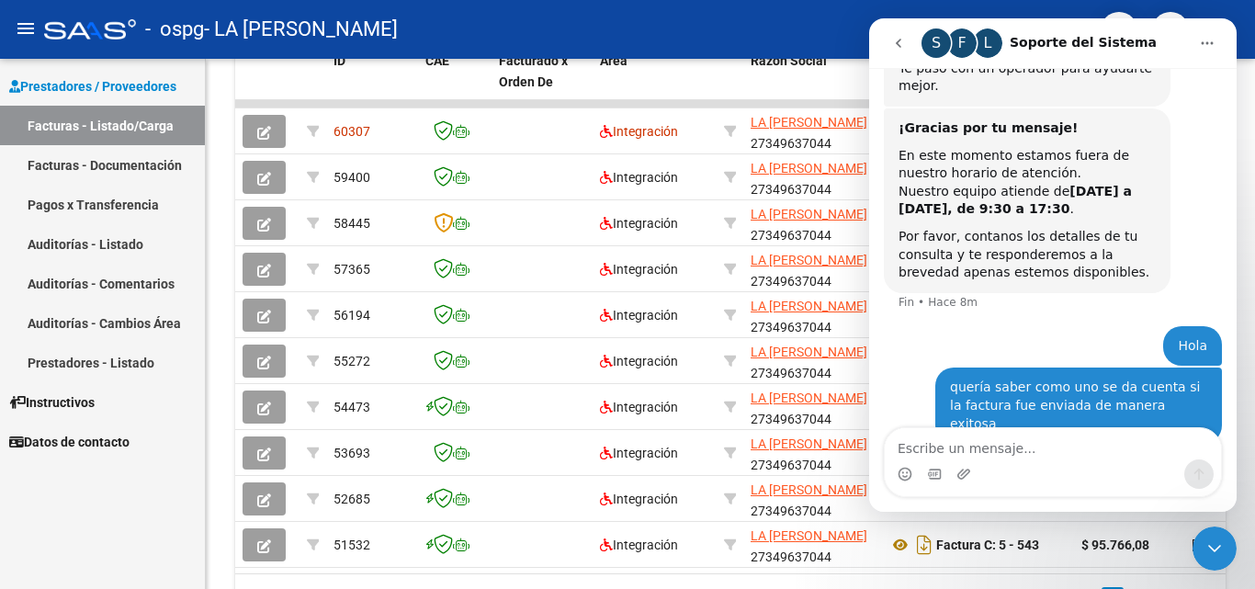
click at [1207, 42] on icon "Inicio" at bounding box center [1208, 43] width 12 height 3
click at [906, 43] on button "go back" at bounding box center [898, 43] width 35 height 35
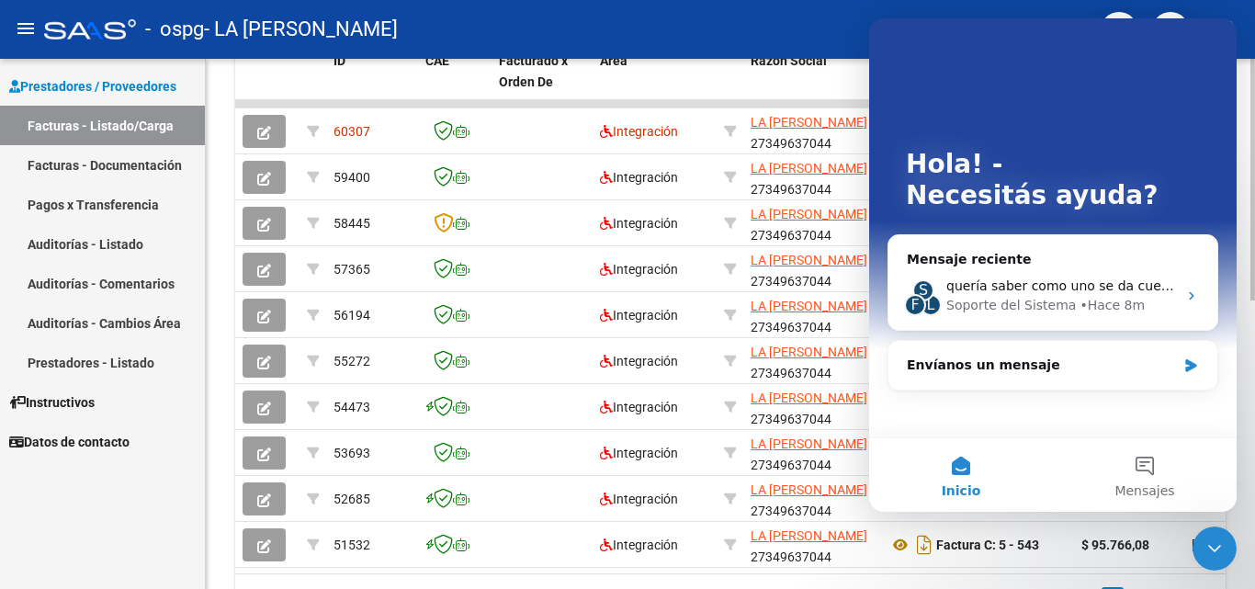
drag, startPoint x: 3, startPoint y: 47, endPoint x: 836, endPoint y: 76, distance: 833.8
click at [836, 76] on datatable-header-cell "Razón Social" at bounding box center [812, 81] width 138 height 81
click at [1252, 289] on div at bounding box center [1252, 324] width 5 height 530
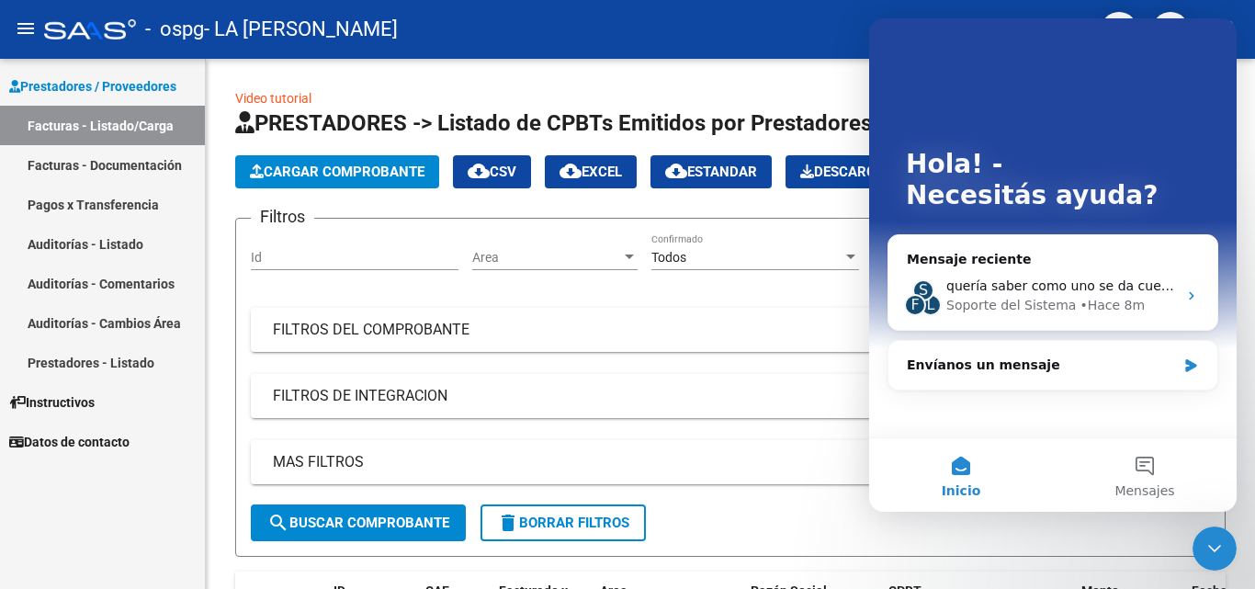
click at [131, 199] on link "Pagos x Transferencia" at bounding box center [102, 205] width 205 height 40
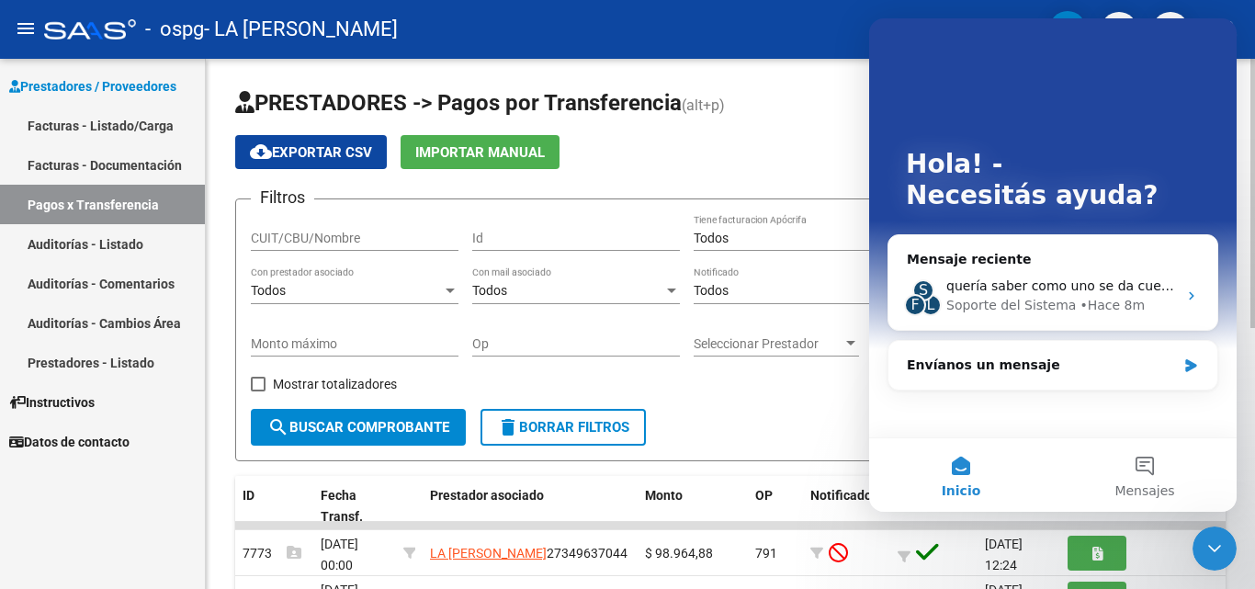
click at [774, 444] on form "Filtros CUIT/CBU/Nombre Id Todos Tiene facturacion Apócrifa Start date – End da…" at bounding box center [730, 329] width 990 height 263
click at [772, 421] on form "Filtros CUIT/CBU/Nombre Id Todos Tiene facturacion Apócrifa Start date – End da…" at bounding box center [730, 329] width 990 height 263
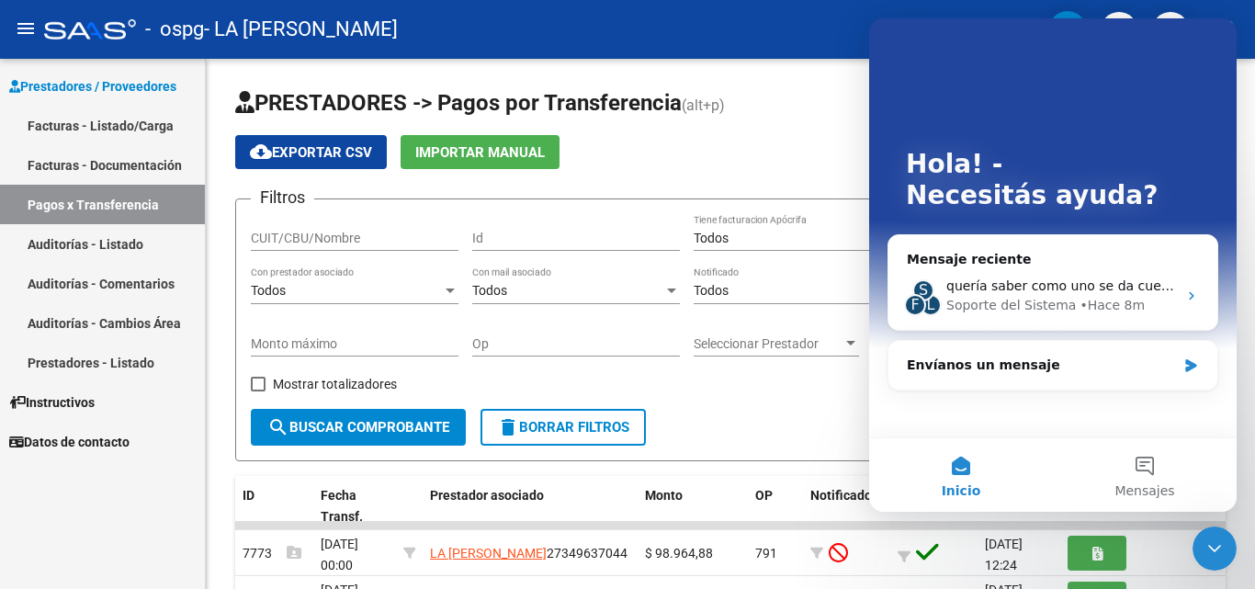
click at [1015, 119] on div "Hola! - Necesitás ayuda?" at bounding box center [1053, 183] width 331 height 331
click at [1215, 553] on icon "Cerrar Intercom Messenger" at bounding box center [1215, 548] width 22 height 22
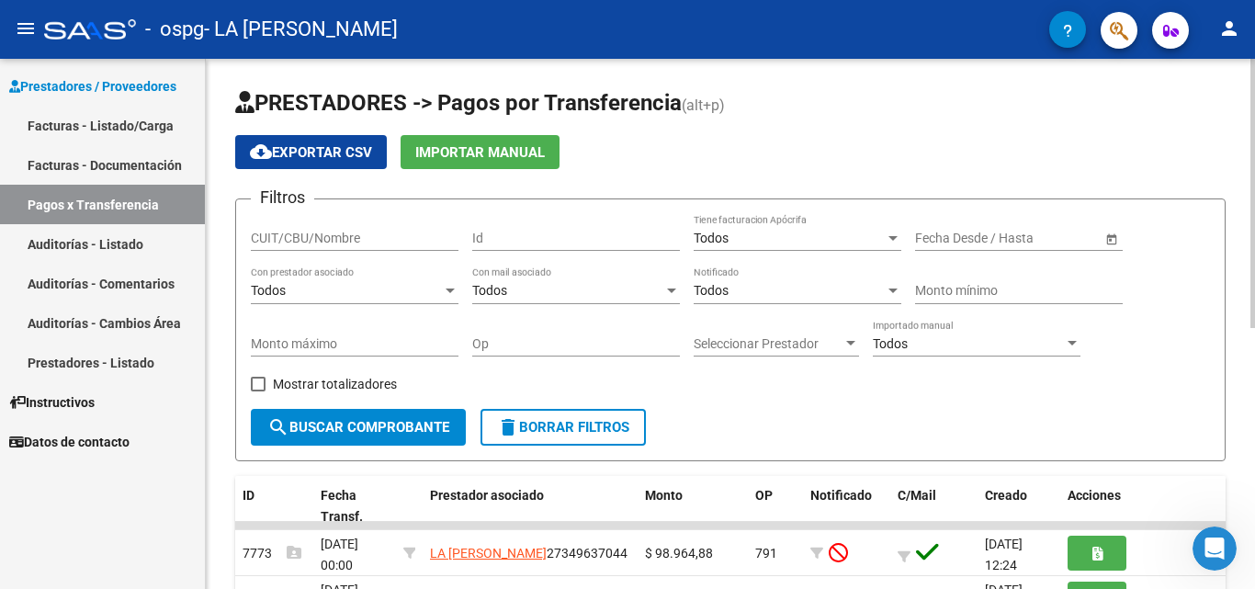
click at [1250, 584] on div at bounding box center [1252, 324] width 5 height 530
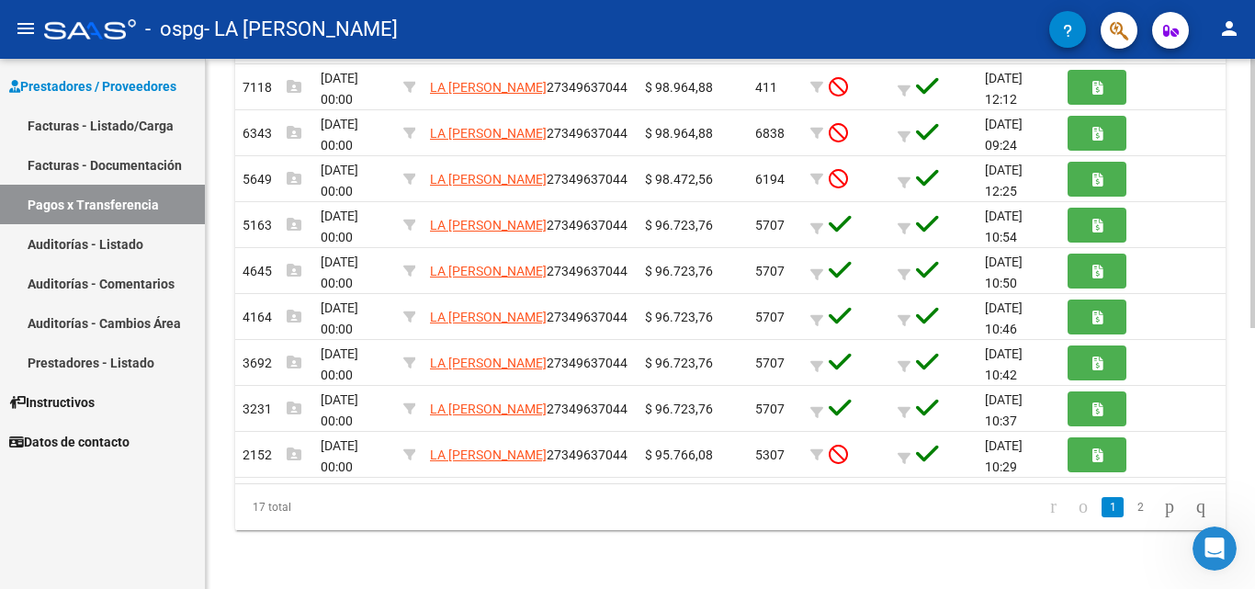
click at [1247, 104] on div "PRESTADORES -> Pagos por Transferencia (alt+p) cloud_download Exportar CSV Impo…" at bounding box center [730, 68] width 1049 height 1042
click at [1247, 75] on div "PRESTADORES -> Pagos por Transferencia (alt+p) cloud_download Exportar CSV Impo…" at bounding box center [730, 68] width 1049 height 1042
click at [1246, 74] on div "PRESTADORES -> Pagos por Transferencia (alt+p) cloud_download Exportar CSV Impo…" at bounding box center [730, 68] width 1049 height 1042
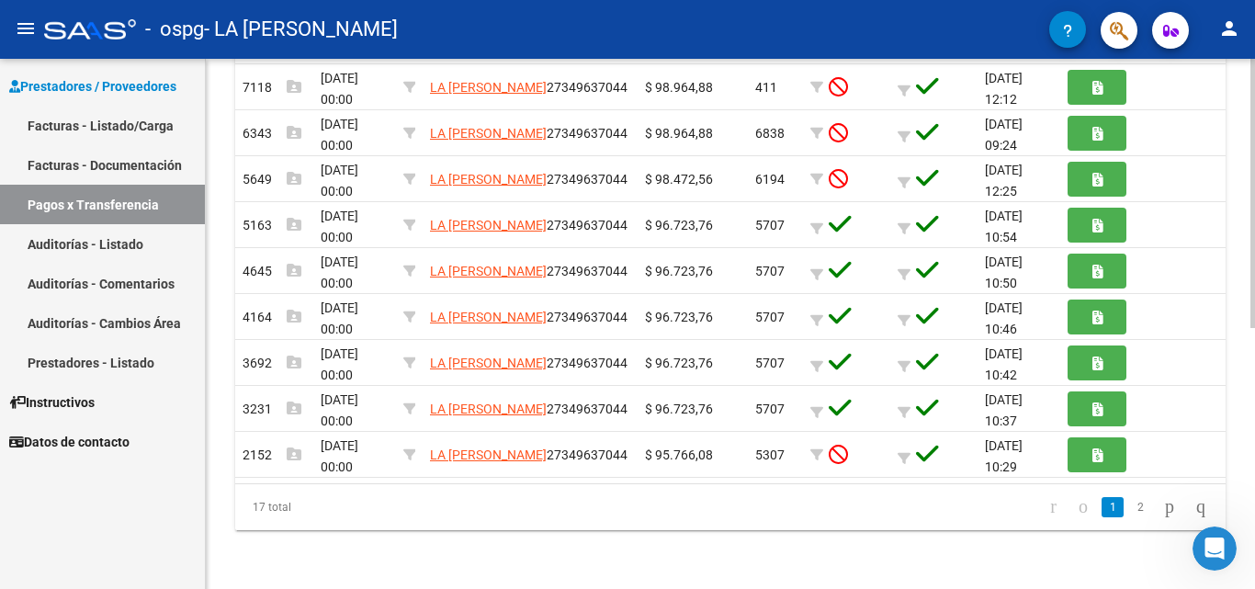
click at [1253, 70] on div at bounding box center [1252, 324] width 5 height 530
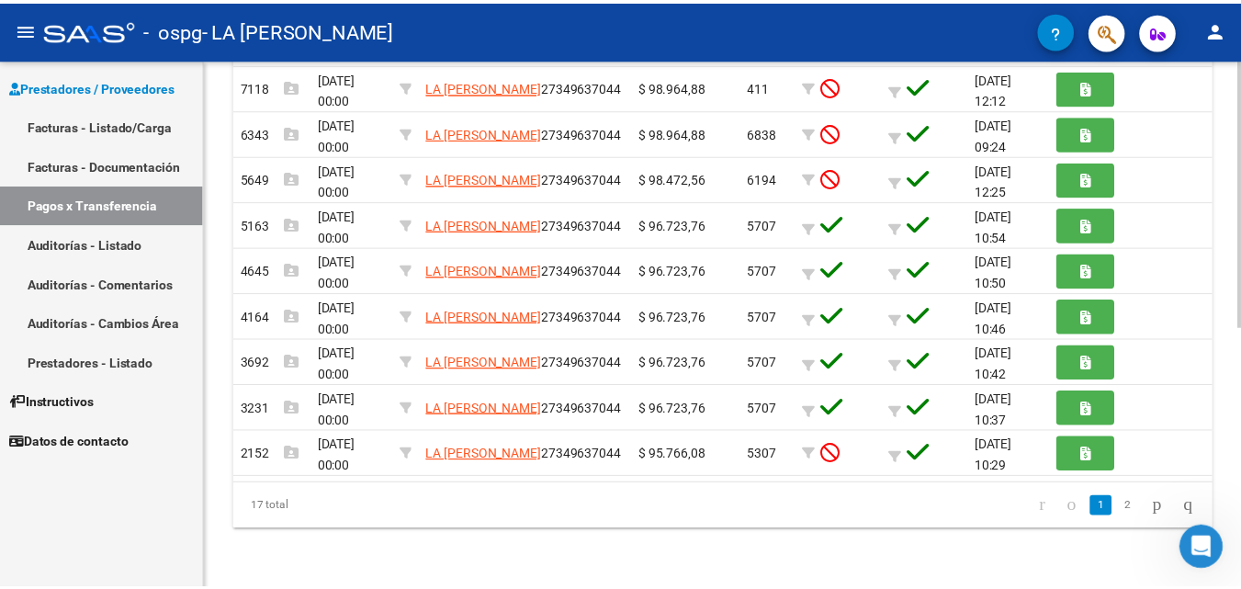
scroll to position [0, 0]
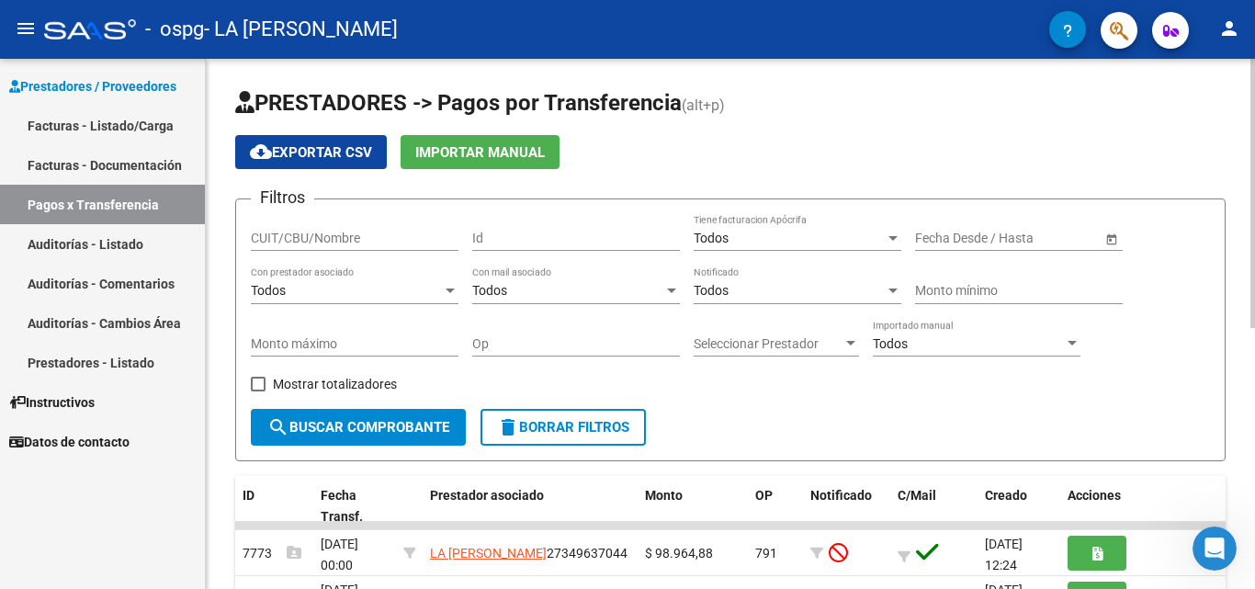
click at [1253, 70] on div at bounding box center [1252, 193] width 5 height 269
click at [73, 158] on link "Facturas - Documentación" at bounding box center [102, 165] width 205 height 40
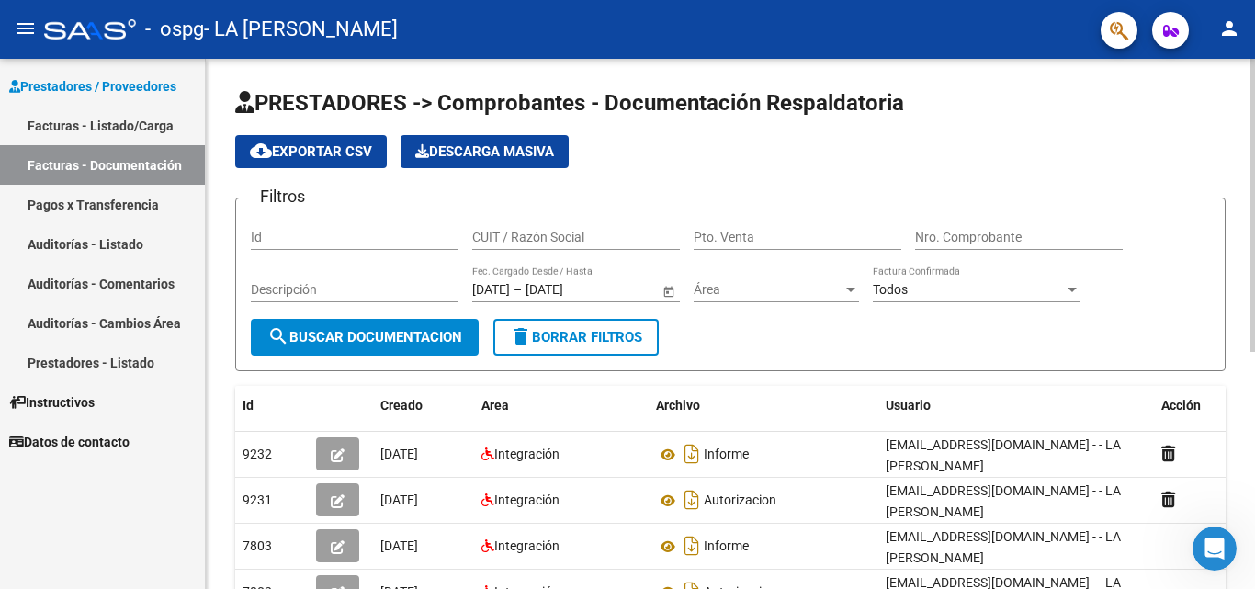
click at [1248, 581] on div "PRESTADORES -> Comprobantes - Documentación Respaldatoria cloud_download Export…" at bounding box center [730, 531] width 1049 height 944
click at [1229, 24] on mat-icon "person" at bounding box center [1229, 28] width 22 height 22
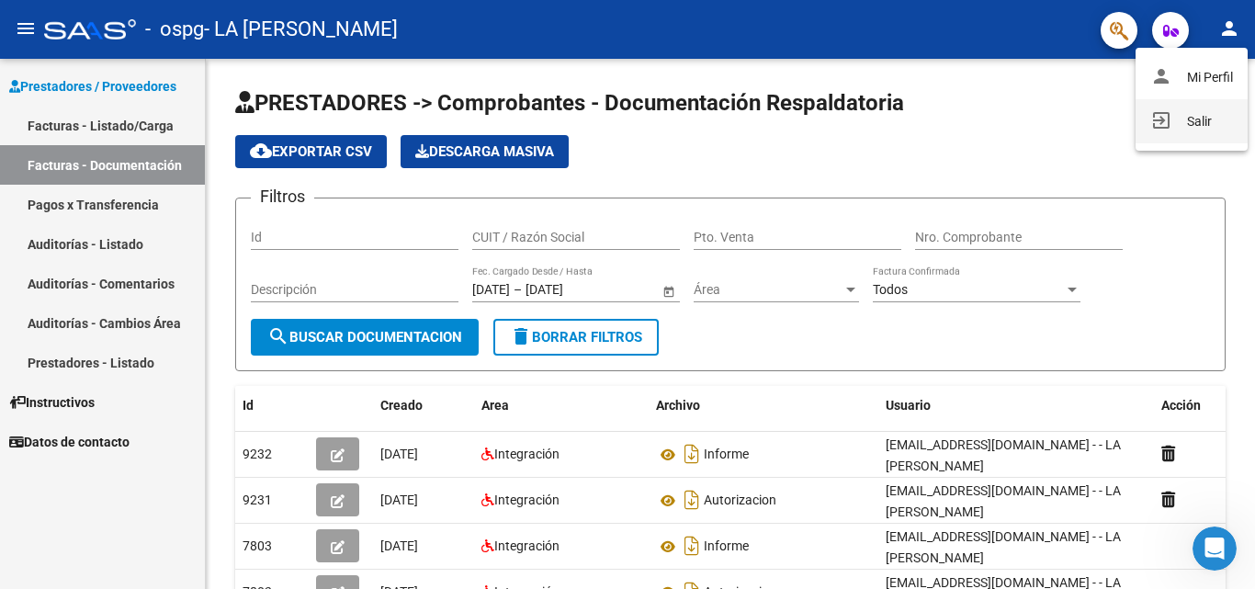
click at [1200, 118] on button "exit_to_app Salir" at bounding box center [1192, 121] width 112 height 44
